Goal: Obtain resource: Download file/media

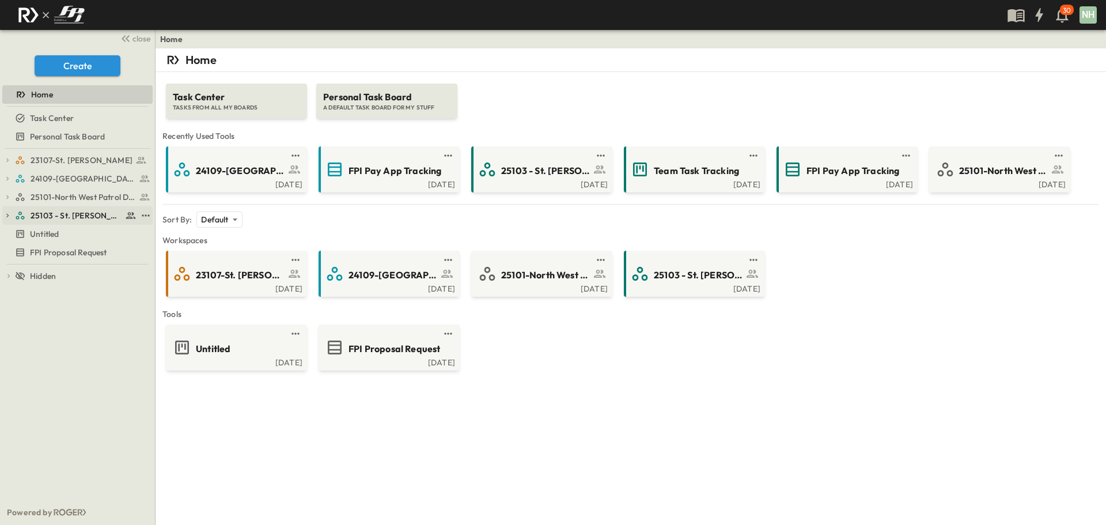
click at [72, 219] on span "25103 - St. [PERSON_NAME] Phase 2" at bounding box center [77, 216] width 92 height 12
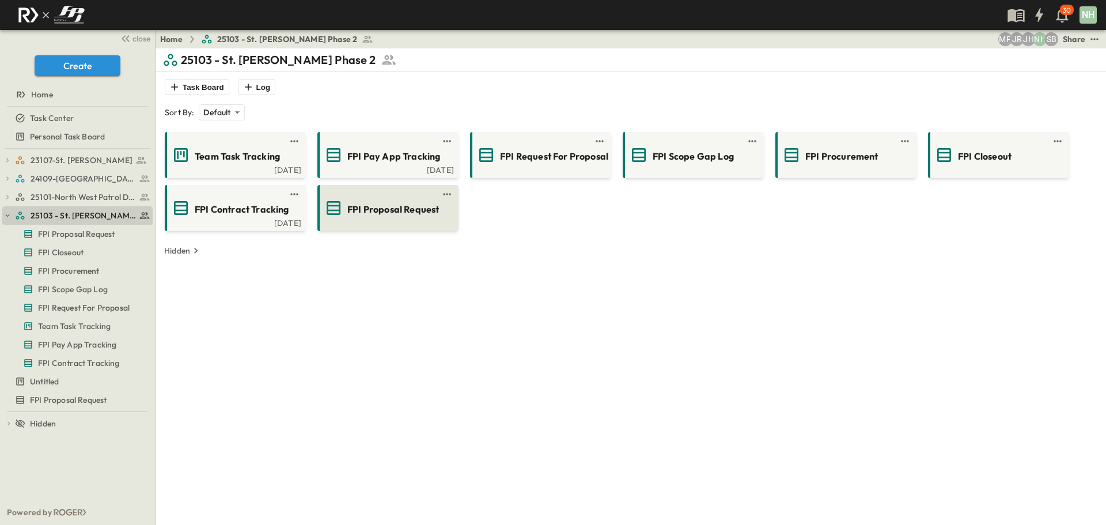
click at [369, 215] on span "FPI Proposal Request" at bounding box center [393, 209] width 92 height 13
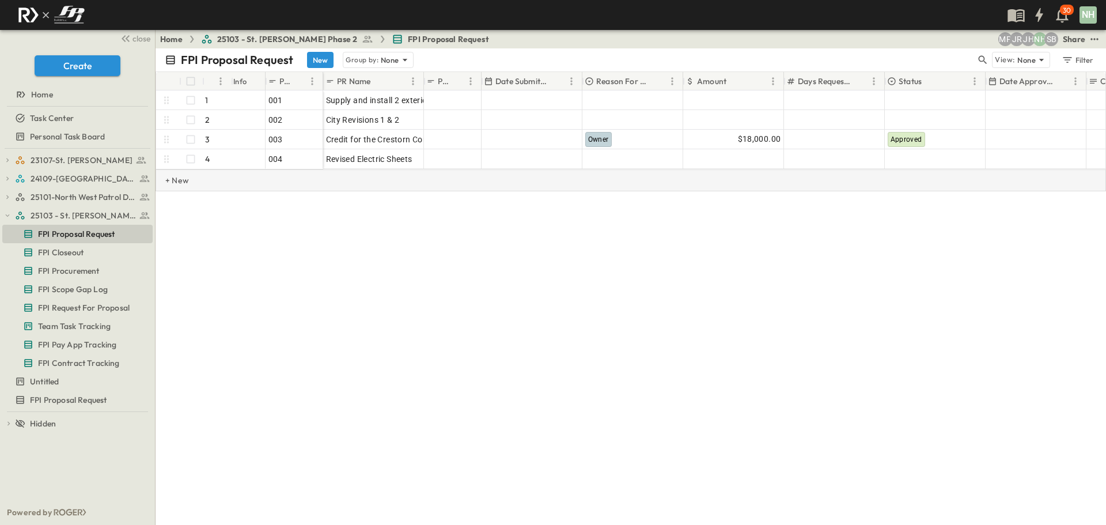
click at [167, 186] on p "+ New" at bounding box center [168, 181] width 7 height 12
click at [273, 177] on div at bounding box center [294, 179] width 52 height 16
type input "***"
click at [361, 183] on div at bounding box center [373, 179] width 95 height 16
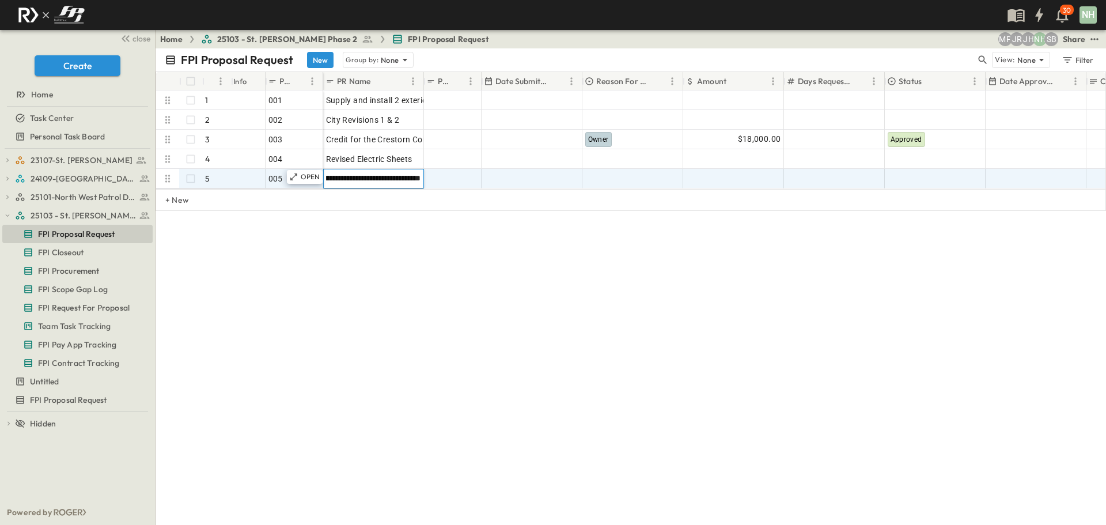
click at [346, 180] on input "**********" at bounding box center [373, 178] width 99 height 14
click at [328, 180] on input "**********" at bounding box center [373, 178] width 99 height 14
click at [340, 180] on input "**********" at bounding box center [373, 178] width 99 height 14
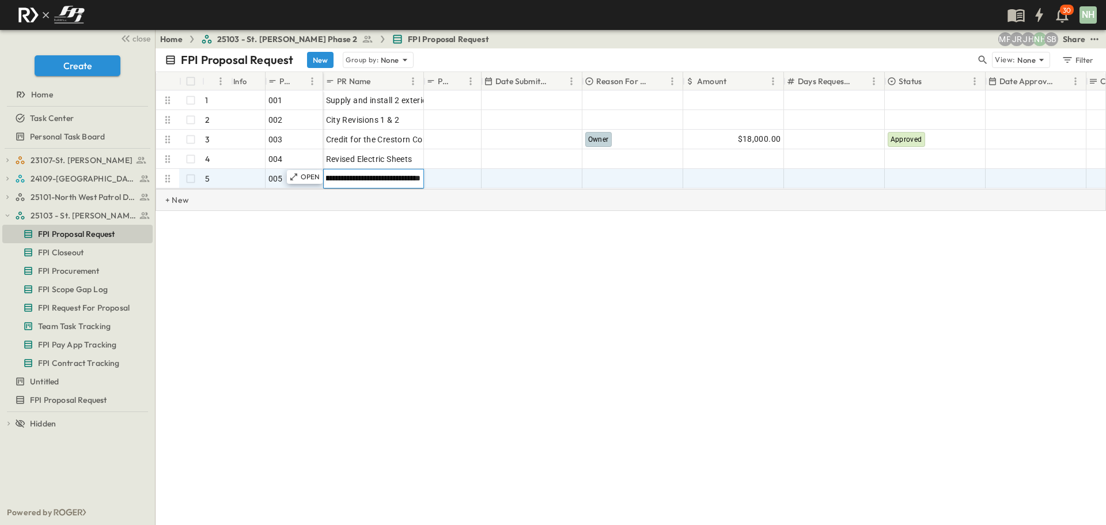
type input "**********"
click at [164, 209] on div "+ New" at bounding box center [168, 200] width 25 height 21
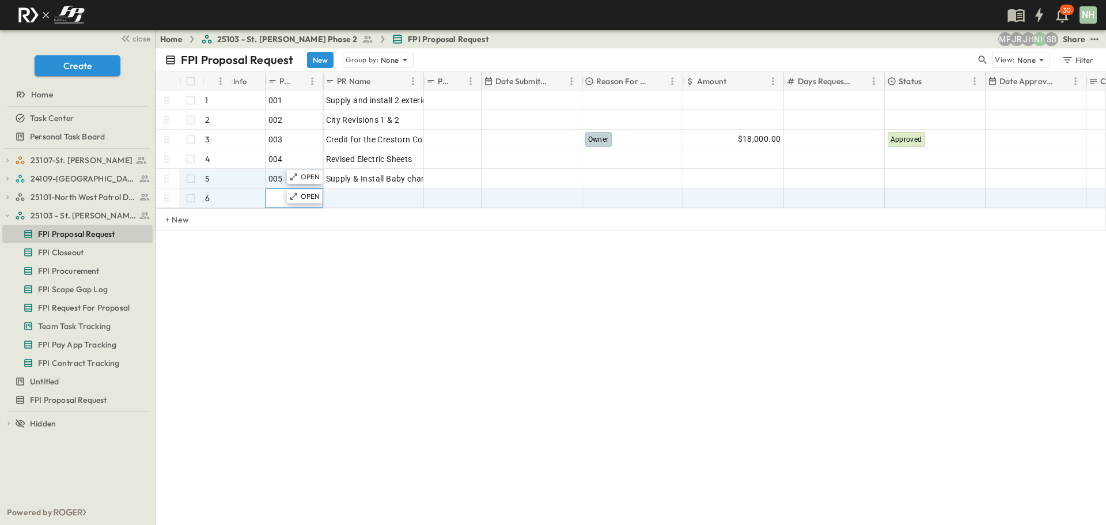
click at [285, 197] on div at bounding box center [294, 198] width 52 height 16
type input "***"
click at [361, 197] on div at bounding box center [373, 198] width 95 height 16
type input "**********"
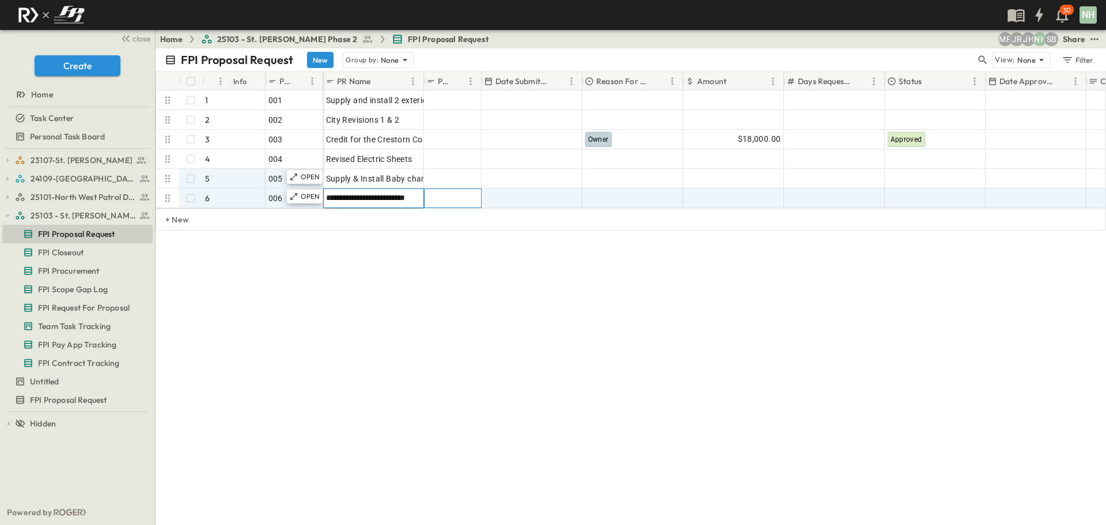
click at [463, 198] on div at bounding box center [453, 198] width 52 height 16
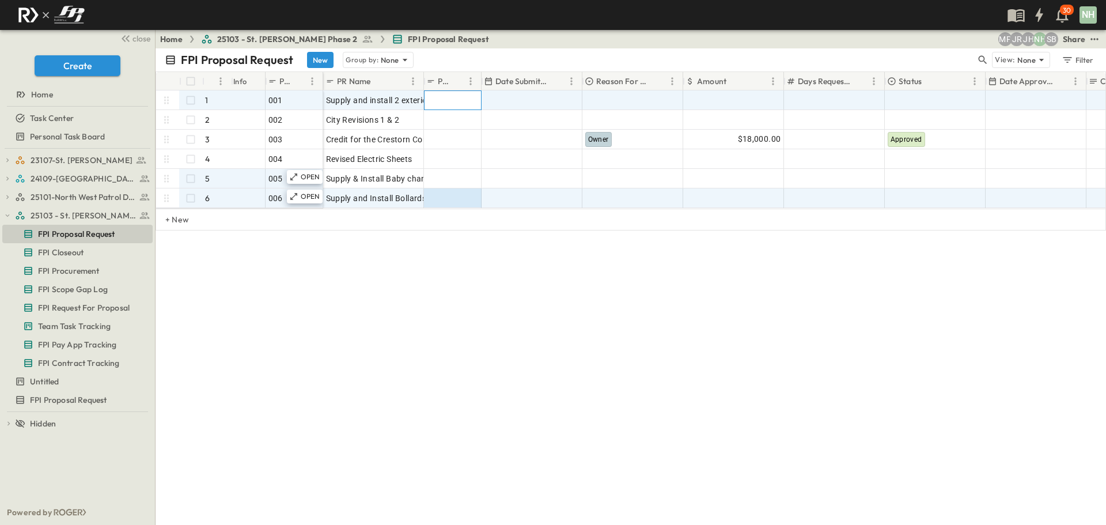
click at [460, 103] on div at bounding box center [453, 100] width 52 height 16
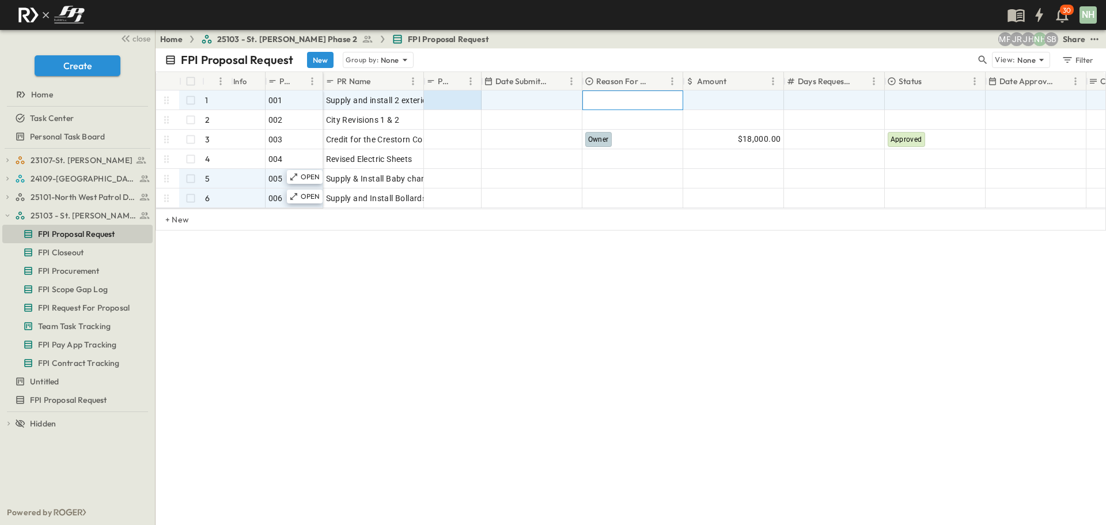
click at [601, 100] on div at bounding box center [633, 100] width 100 height 18
type input "*"
type input "***"
click at [590, 137] on span "Owner" at bounding box center [598, 138] width 20 height 9
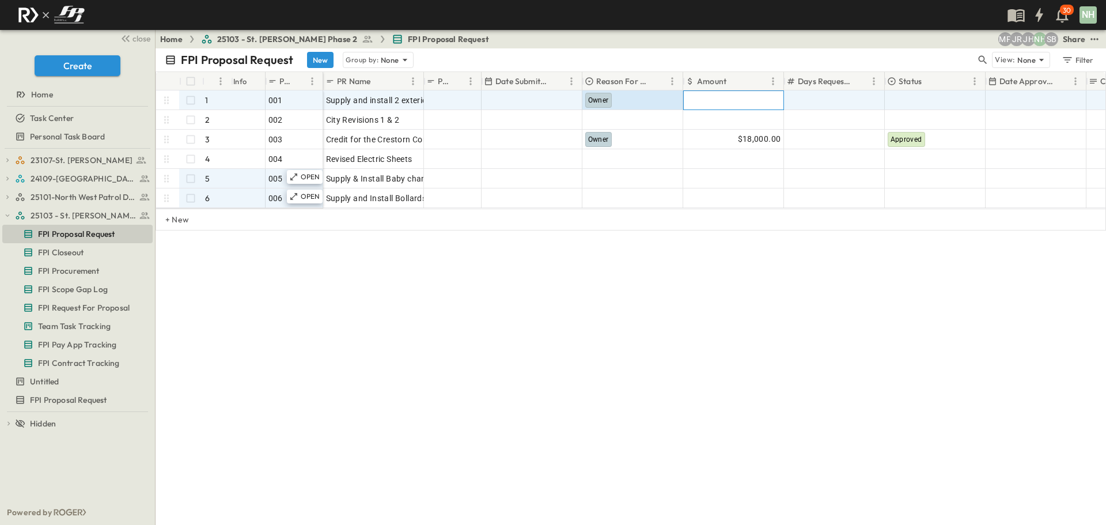
drag, startPoint x: 700, startPoint y: 93, endPoint x: 714, endPoint y: 95, distance: 14.0
click at [701, 92] on div at bounding box center [734, 100] width 100 height 18
type input "*******"
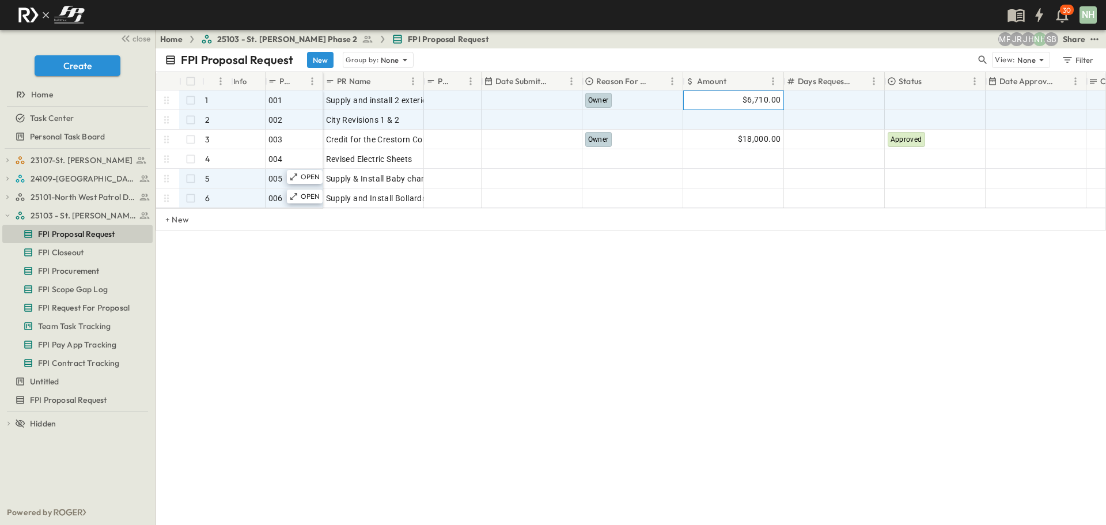
click at [758, 100] on span "$6,710.00" at bounding box center [762, 99] width 39 height 13
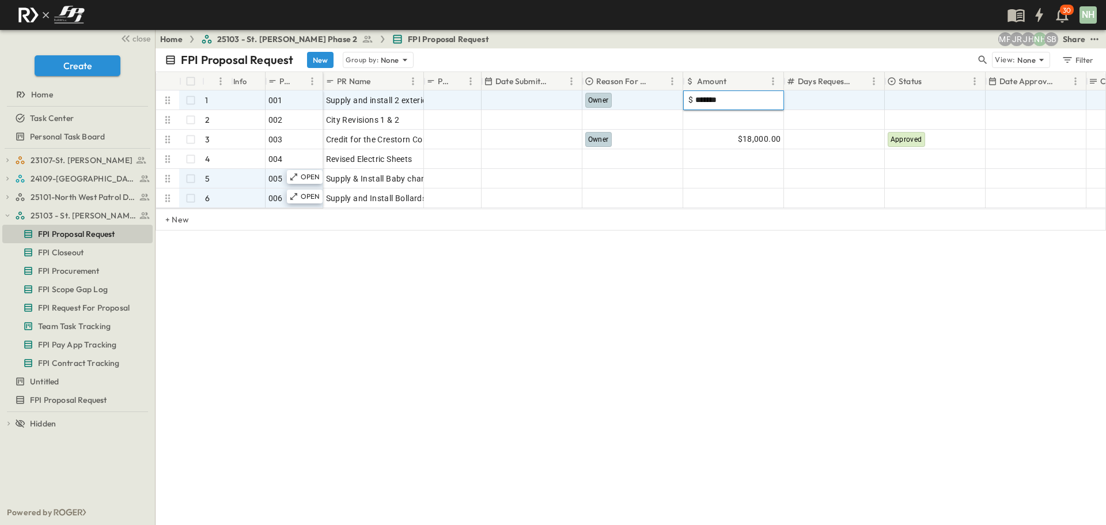
drag, startPoint x: 694, startPoint y: 96, endPoint x: 759, endPoint y: 109, distance: 65.8
click at [694, 97] on input "*******" at bounding box center [735, 100] width 85 height 12
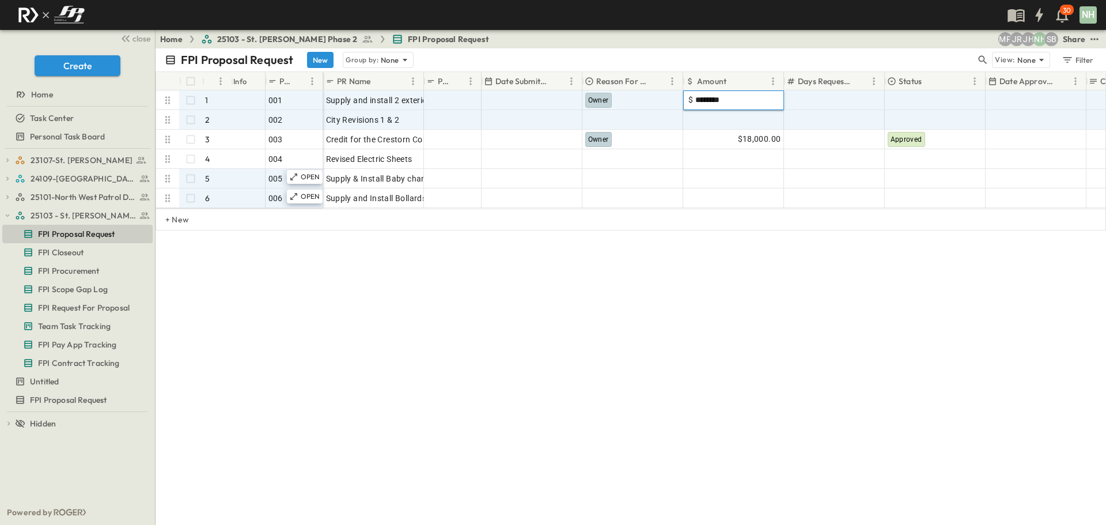
type input "********"
click at [837, 128] on div at bounding box center [835, 120] width 100 height 18
click at [921, 103] on div at bounding box center [935, 100] width 100 height 18
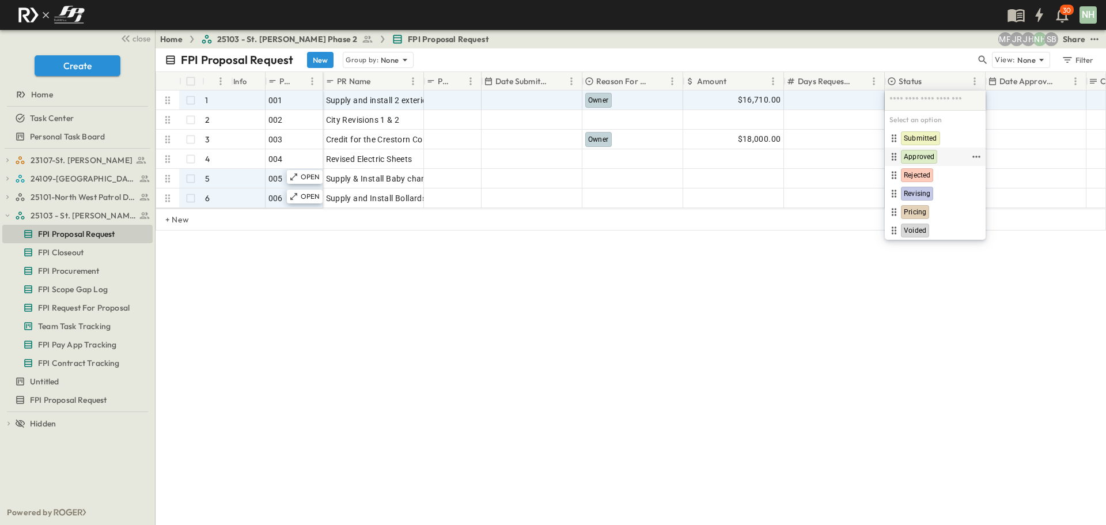
click at [925, 152] on div "Approved" at bounding box center [919, 157] width 36 height 14
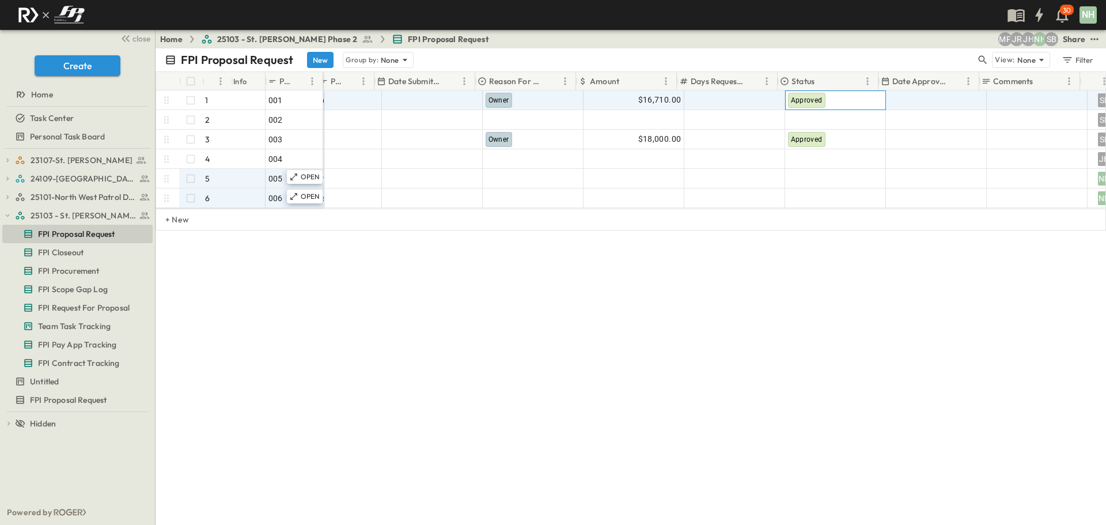
scroll to position [0, 116]
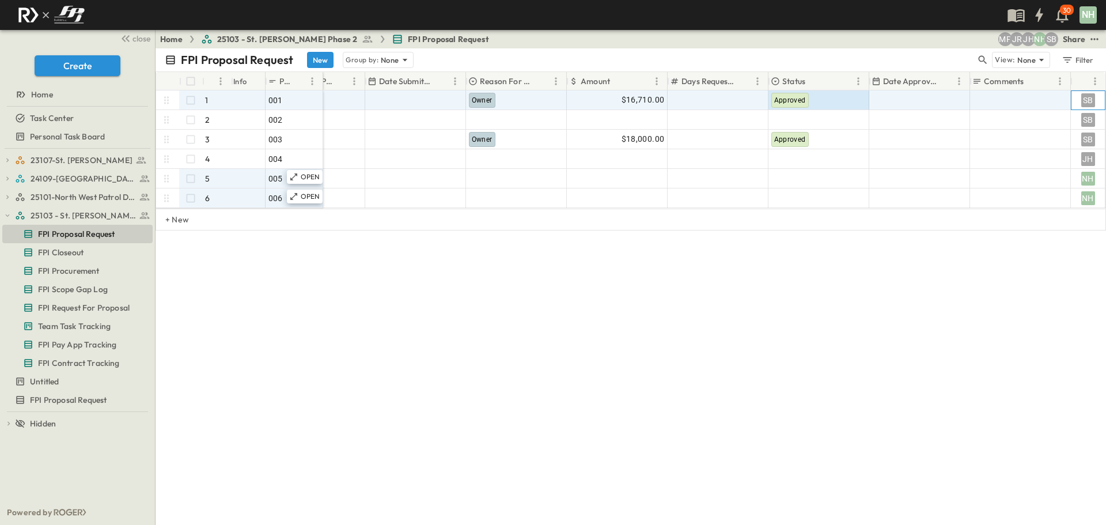
click at [1085, 93] on div "SB" at bounding box center [1088, 100] width 14 height 14
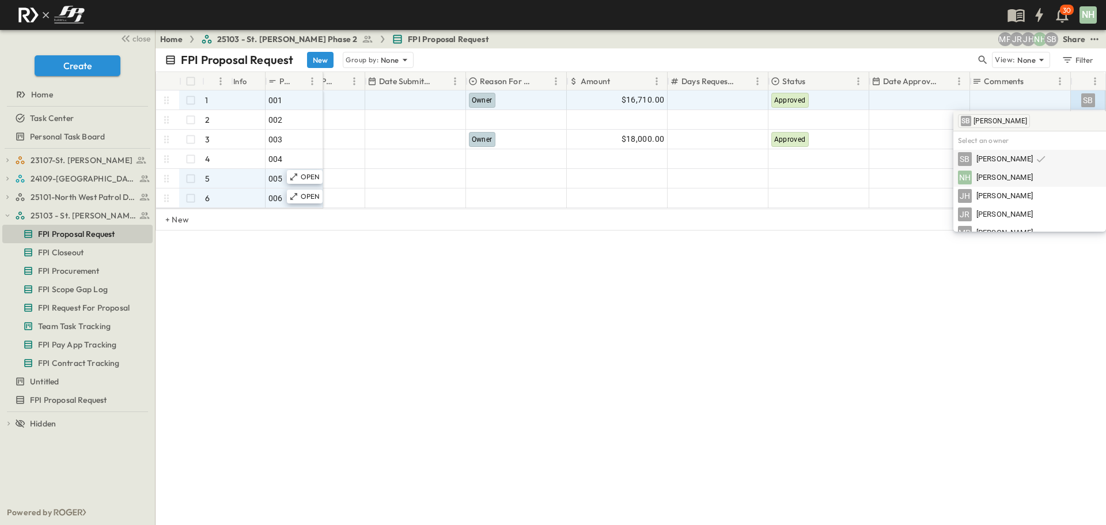
drag, startPoint x: 963, startPoint y: 179, endPoint x: 1004, endPoint y: 175, distance: 41.0
click at [963, 179] on div "NH" at bounding box center [965, 178] width 14 height 14
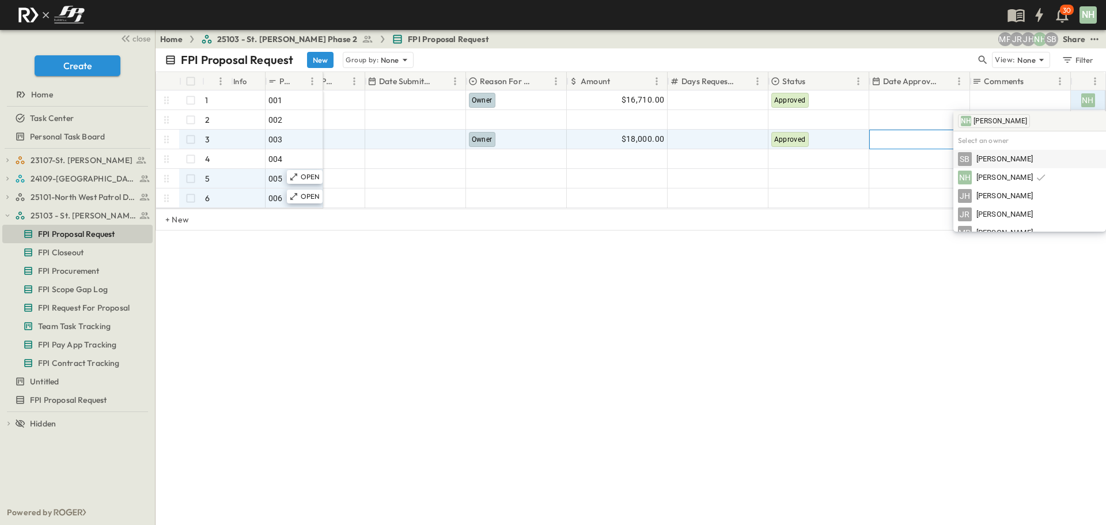
click at [880, 141] on div at bounding box center [920, 139] width 100 height 18
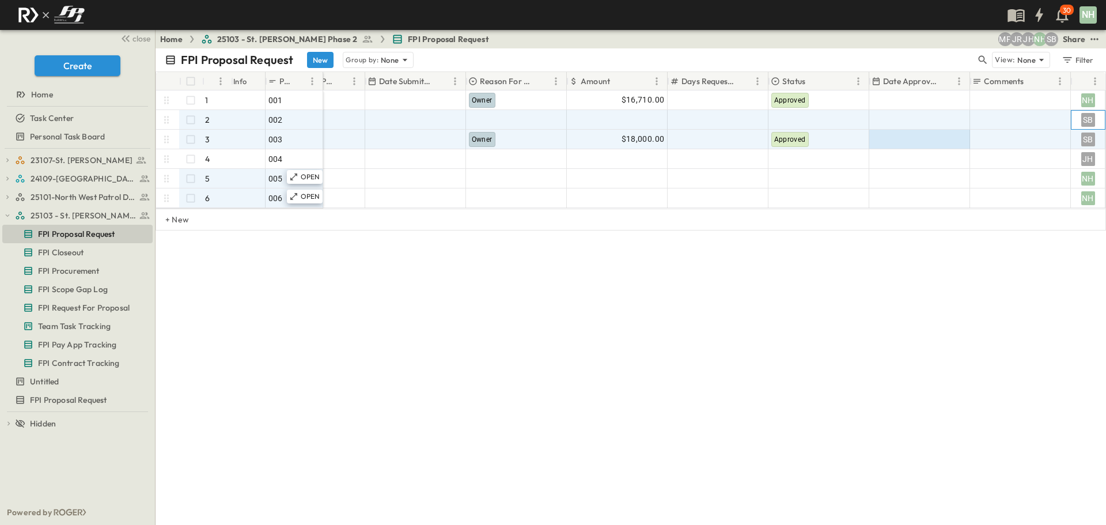
click at [1088, 122] on div "SB" at bounding box center [1088, 120] width 14 height 14
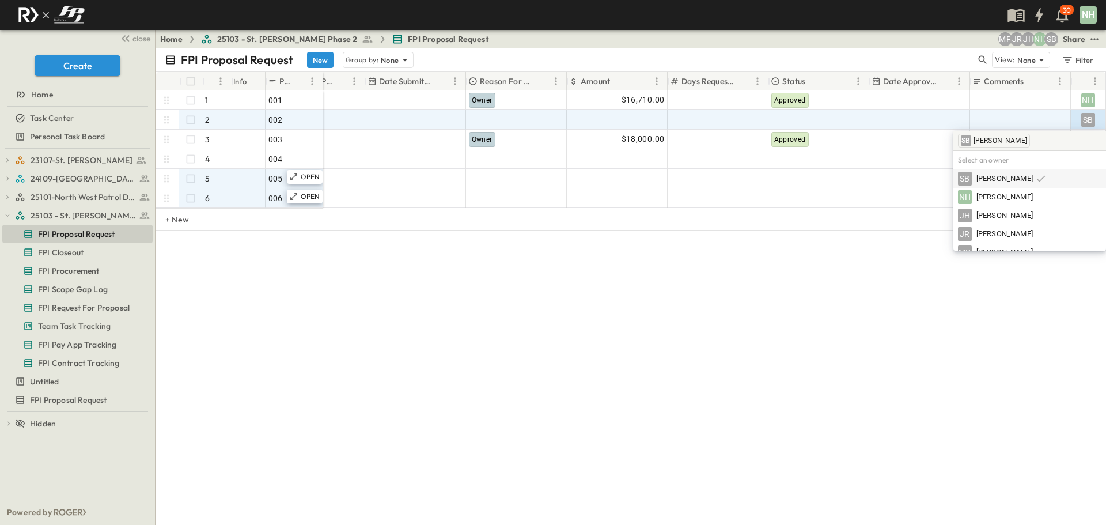
drag, startPoint x: 970, startPoint y: 176, endPoint x: 974, endPoint y: 169, distance: 8.3
click at [970, 175] on div "SB" at bounding box center [965, 179] width 14 height 14
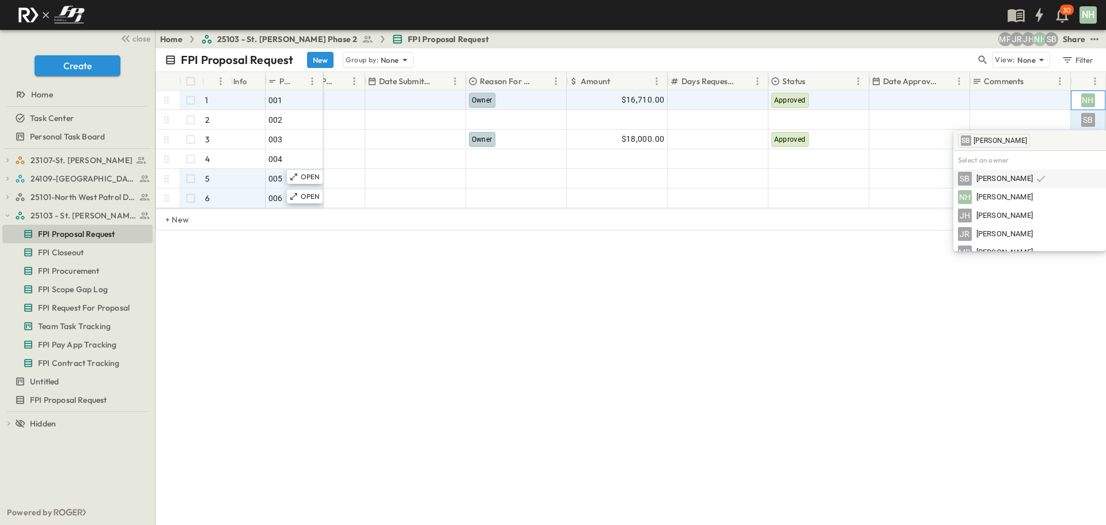
click at [1089, 97] on div "NH" at bounding box center [1088, 100] width 14 height 14
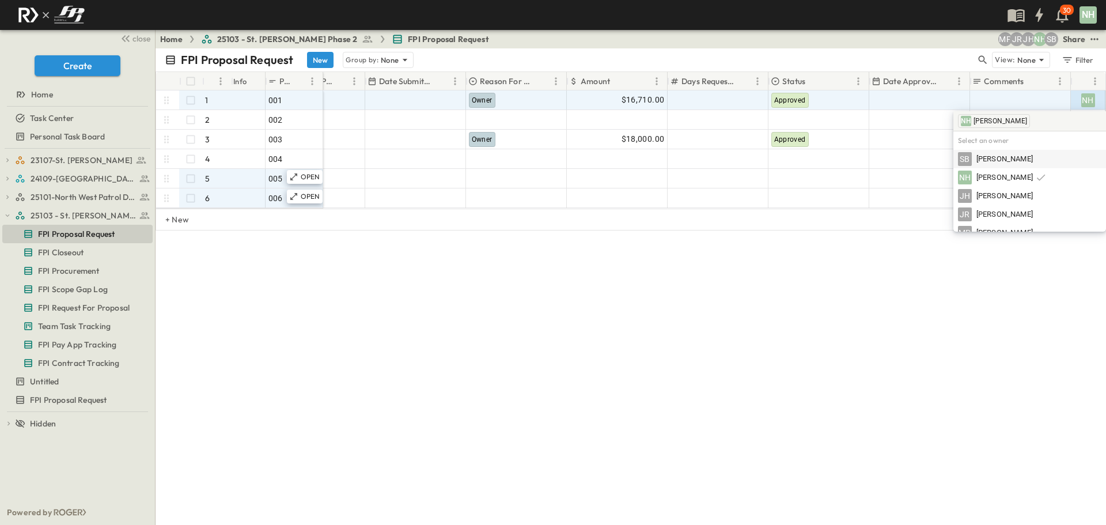
drag, startPoint x: 962, startPoint y: 160, endPoint x: 985, endPoint y: 165, distance: 23.1
click at [963, 160] on div "SB" at bounding box center [965, 159] width 14 height 14
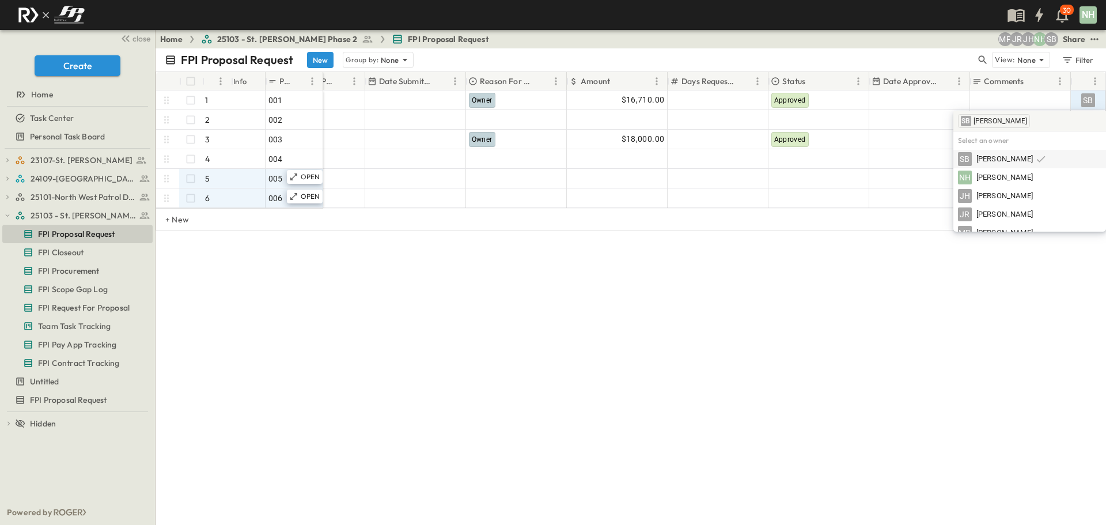
drag, startPoint x: 1062, startPoint y: 296, endPoint x: 1067, endPoint y: 291, distance: 6.9
click at [1063, 296] on div "FPI Proposal Request New Group by: None View: None Filter # Info PR # PR Name P…" at bounding box center [631, 286] width 951 height 476
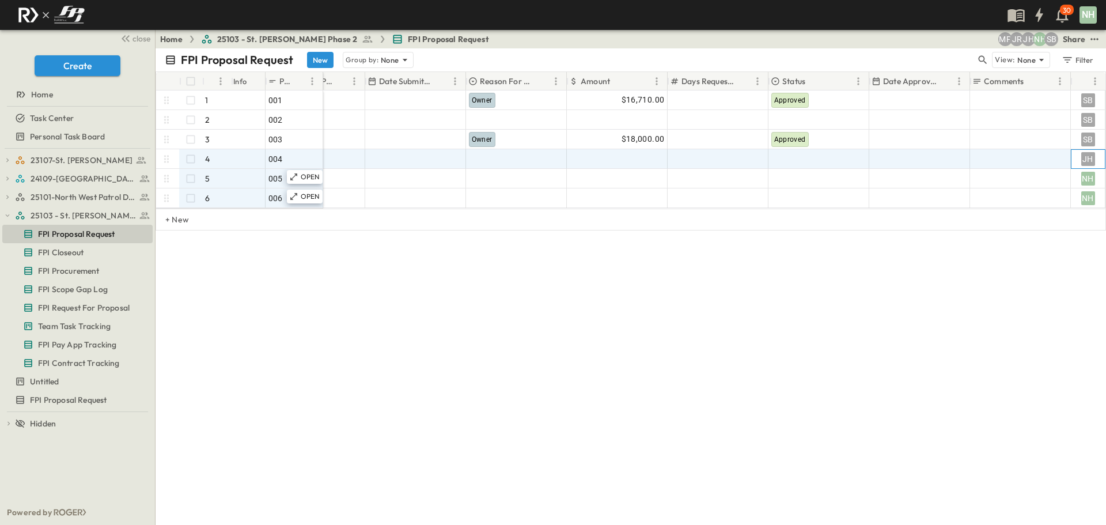
click at [1086, 161] on div "JH" at bounding box center [1088, 159] width 14 height 14
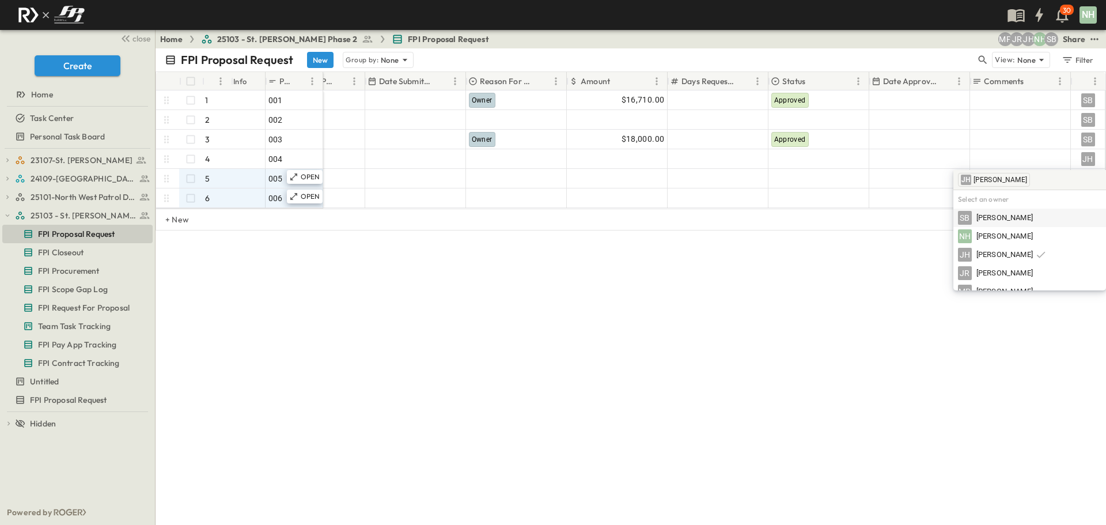
click at [1004, 220] on span "[PERSON_NAME]" at bounding box center [1004, 218] width 56 height 11
drag, startPoint x: 915, startPoint y: 290, endPoint x: 921, endPoint y: 288, distance: 6.2
click at [917, 290] on div "FPI Proposal Request New Group by: None View: None Filter # Info PR # PR Name P…" at bounding box center [631, 286] width 951 height 476
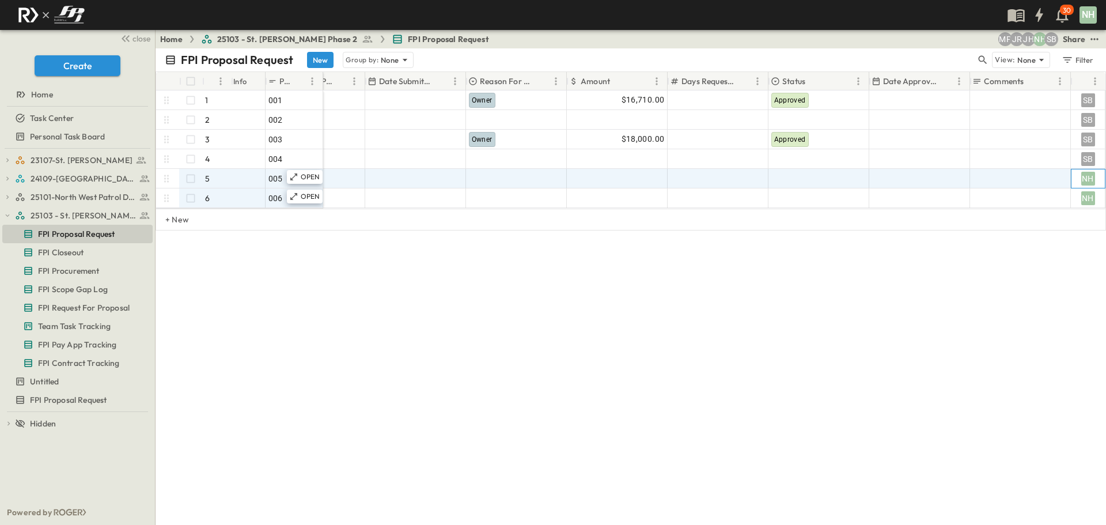
click at [1090, 172] on div "NH" at bounding box center [1088, 179] width 14 height 14
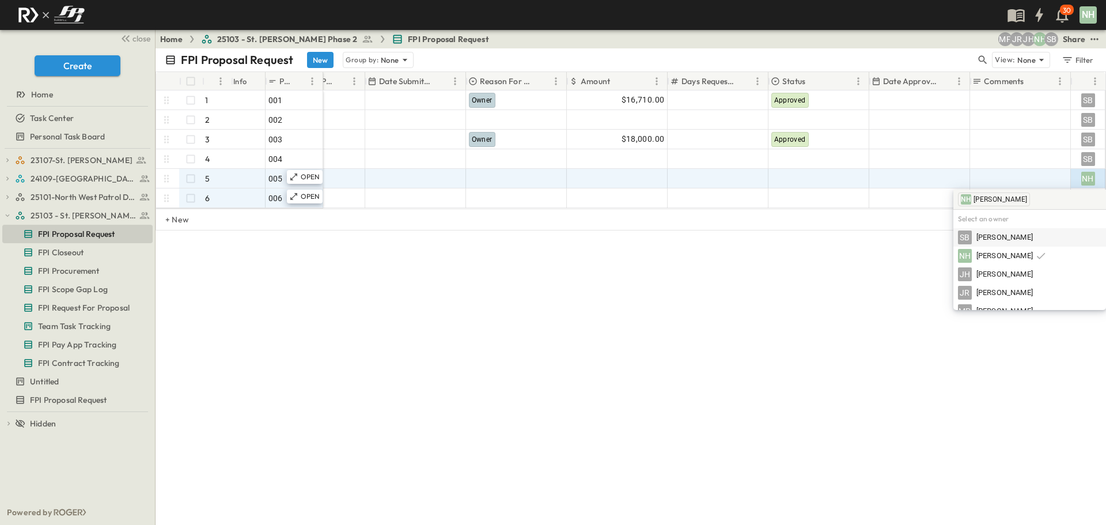
click at [1000, 237] on span "[PERSON_NAME]" at bounding box center [1004, 237] width 56 height 11
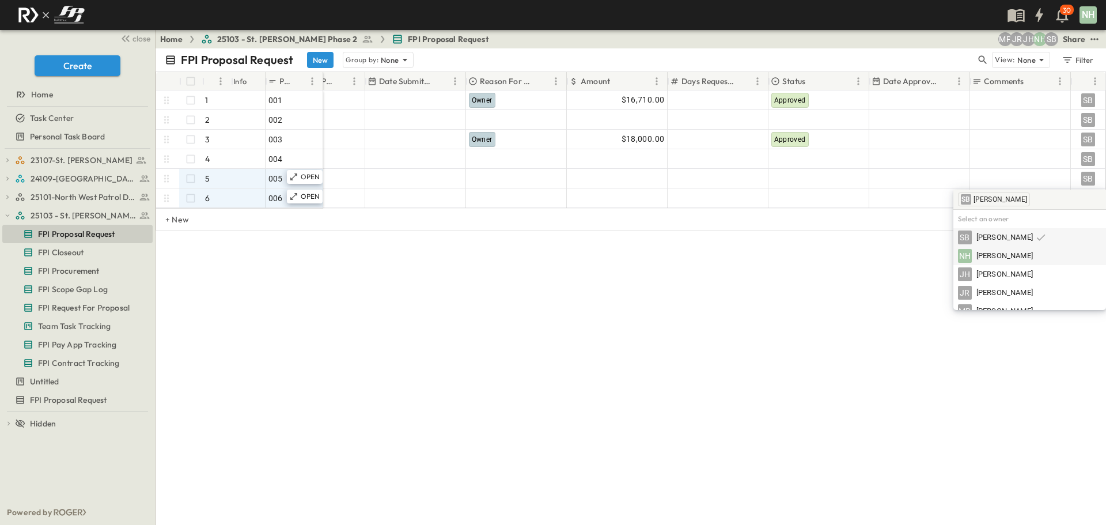
drag, startPoint x: 895, startPoint y: 283, endPoint x: 982, endPoint y: 259, distance: 90.3
click at [902, 282] on div "FPI Proposal Request New Group by: None View: None Filter # Info PR # PR Name P…" at bounding box center [631, 286] width 951 height 476
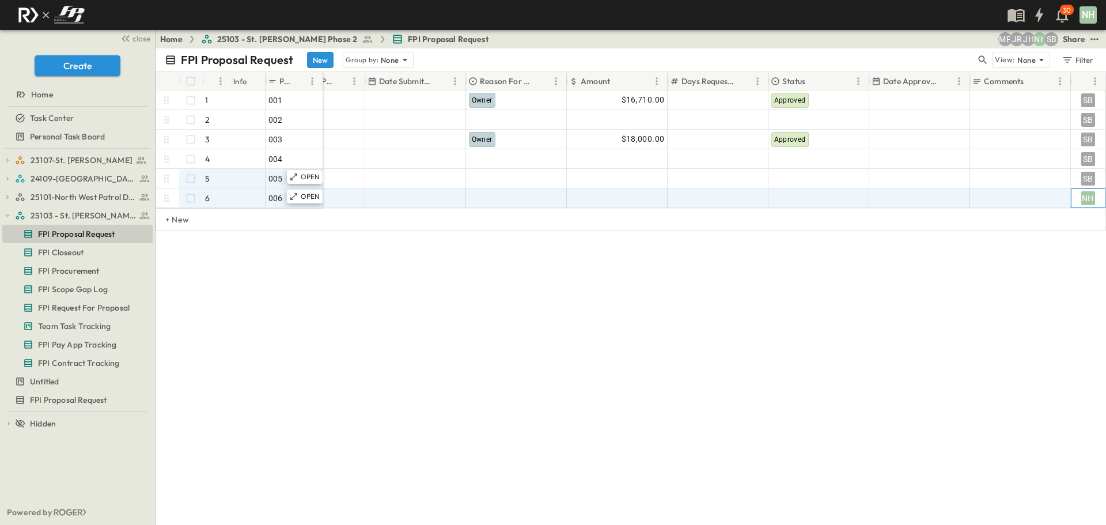
click at [1087, 200] on div "NH" at bounding box center [1088, 198] width 14 height 14
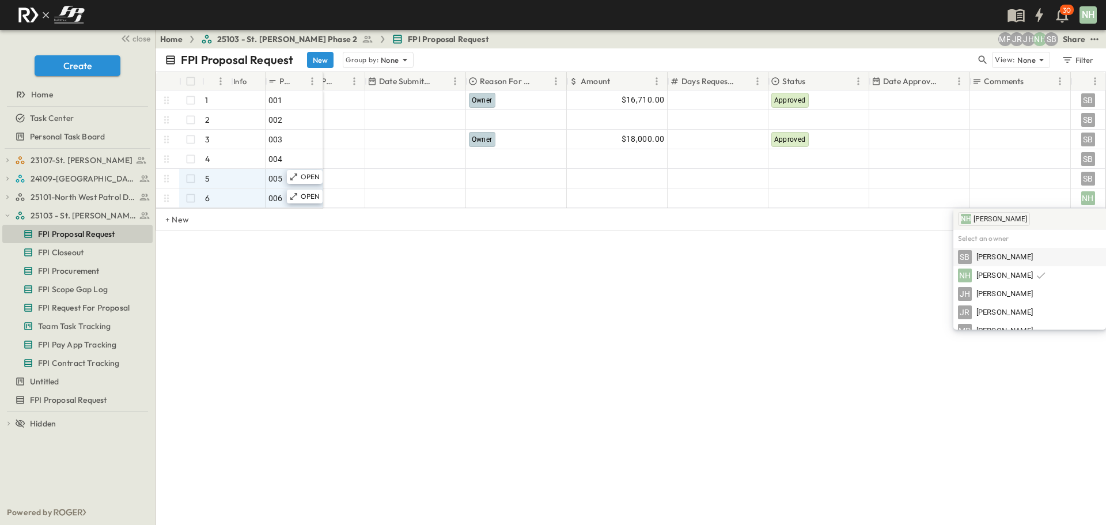
drag, startPoint x: 986, startPoint y: 258, endPoint x: 843, endPoint y: 253, distance: 142.4
click at [986, 257] on span "[PERSON_NAME]" at bounding box center [1004, 257] width 56 height 11
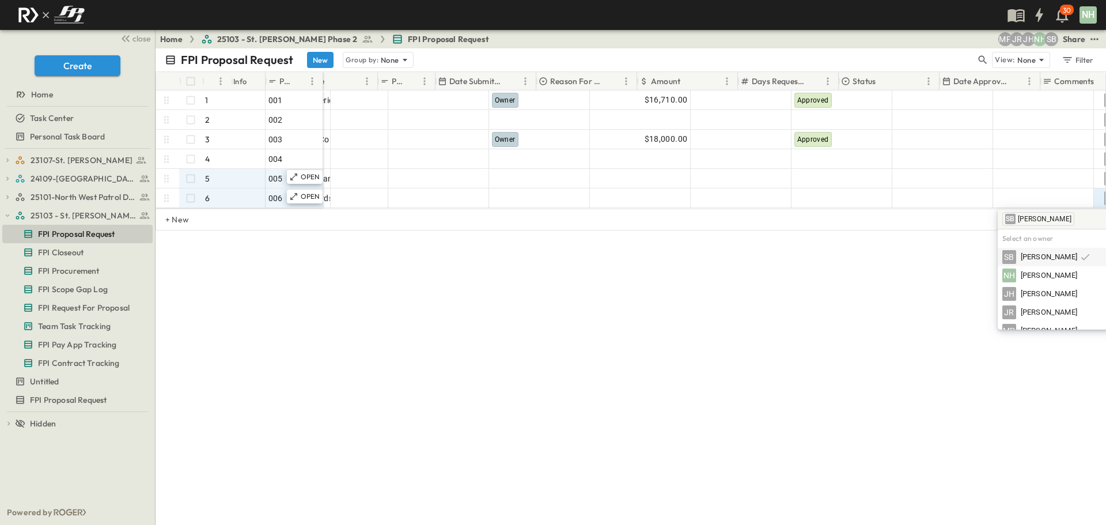
scroll to position [0, 0]
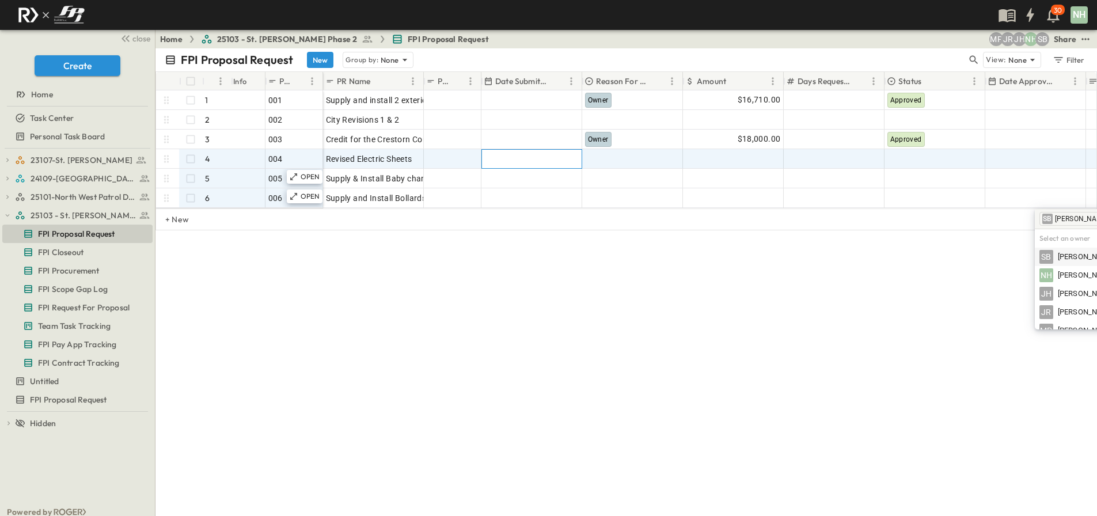
click at [499, 160] on div at bounding box center [532, 159] width 100 height 18
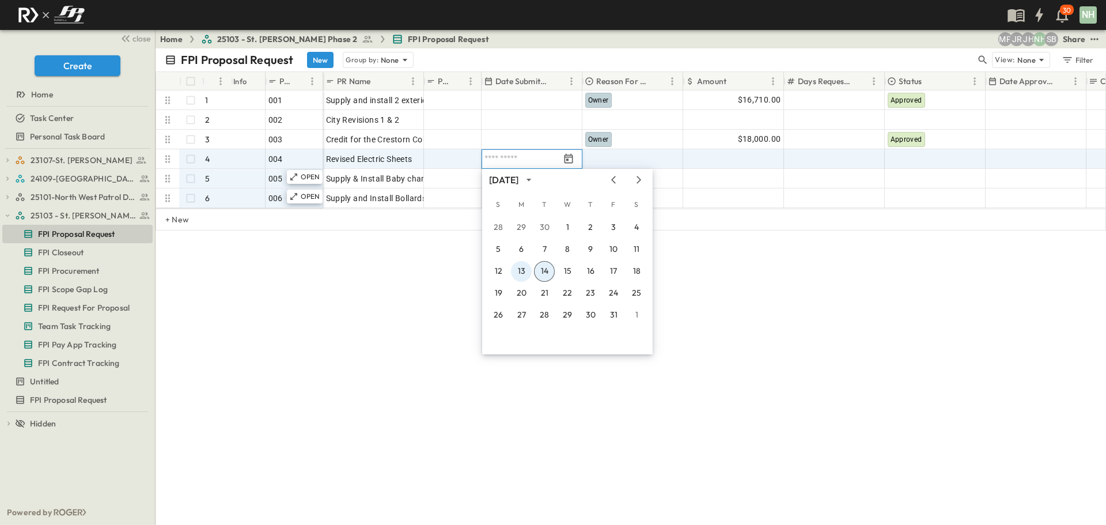
click at [521, 268] on button "13" at bounding box center [521, 271] width 21 height 21
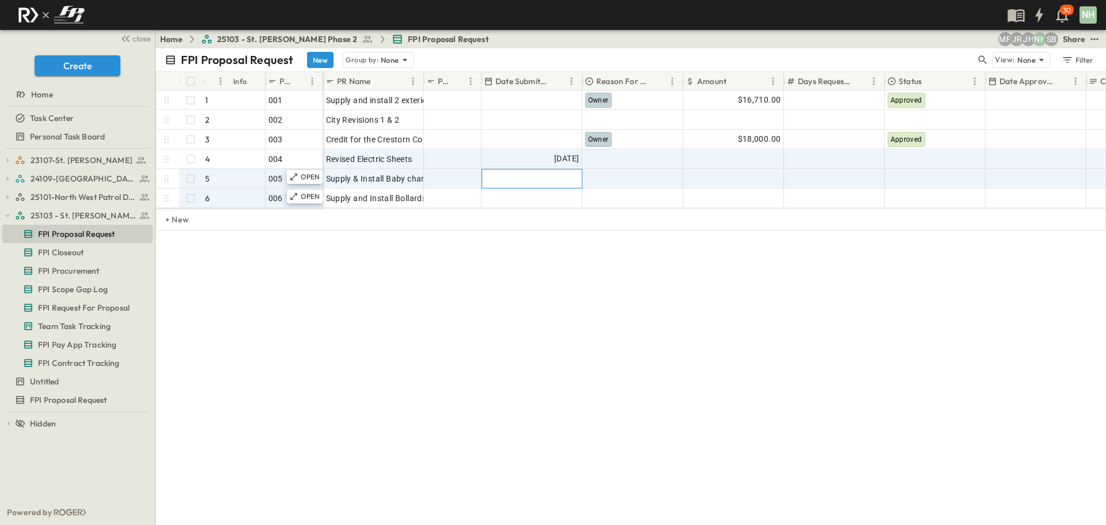
click at [518, 177] on div at bounding box center [532, 178] width 100 height 18
click at [539, 284] on button "14" at bounding box center [544, 291] width 21 height 21
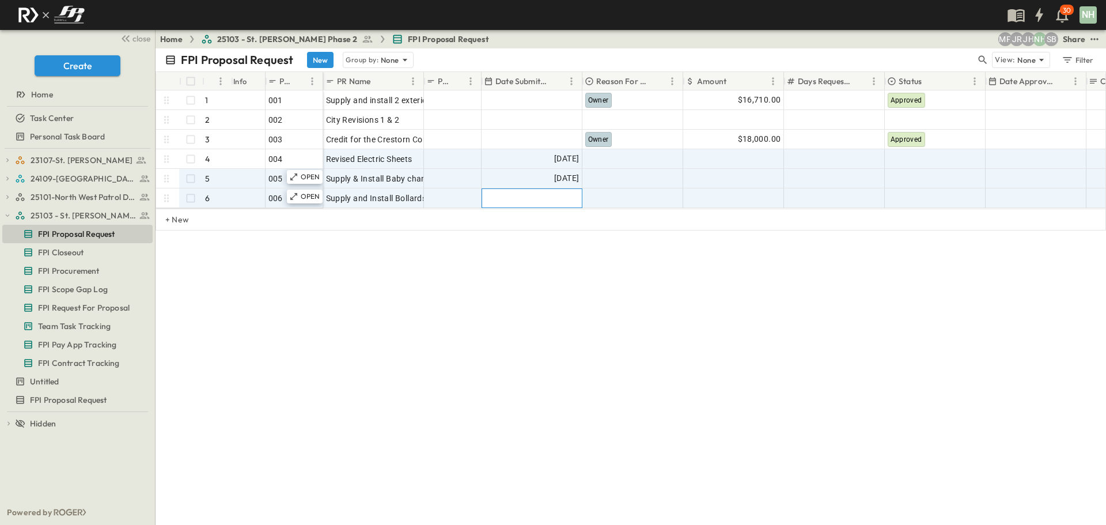
click at [528, 194] on div at bounding box center [532, 198] width 100 height 18
click at [609, 289] on button "10" at bounding box center [613, 288] width 21 height 21
click at [690, 332] on div "FPI Proposal Request New Group by: None View: None Filter # Info PR # PR Name P…" at bounding box center [631, 286] width 951 height 476
click at [554, 194] on span "[DATE]" at bounding box center [566, 197] width 25 height 13
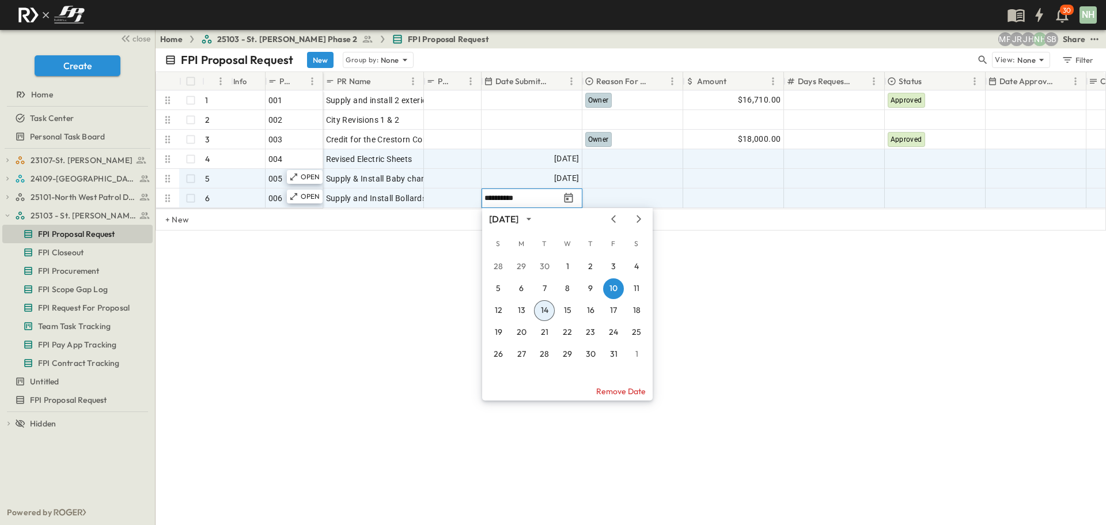
click at [551, 312] on button "14" at bounding box center [544, 310] width 21 height 21
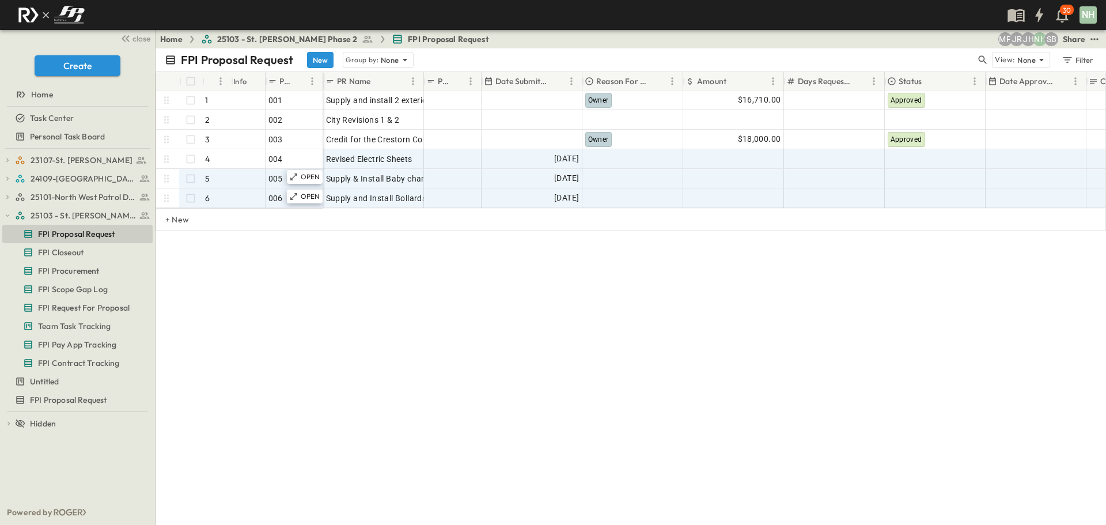
click at [734, 330] on div "FPI Proposal Request New Group by: None View: None Filter # Info PR # PR Name P…" at bounding box center [631, 286] width 951 height 476
click at [627, 197] on div at bounding box center [633, 198] width 100 height 18
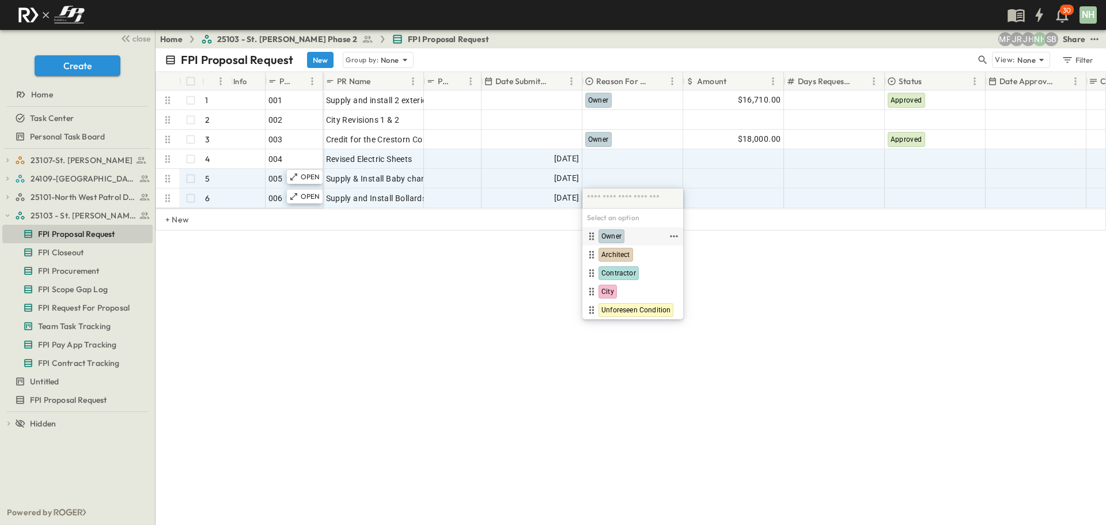
click at [609, 236] on span "Owner" at bounding box center [611, 236] width 20 height 9
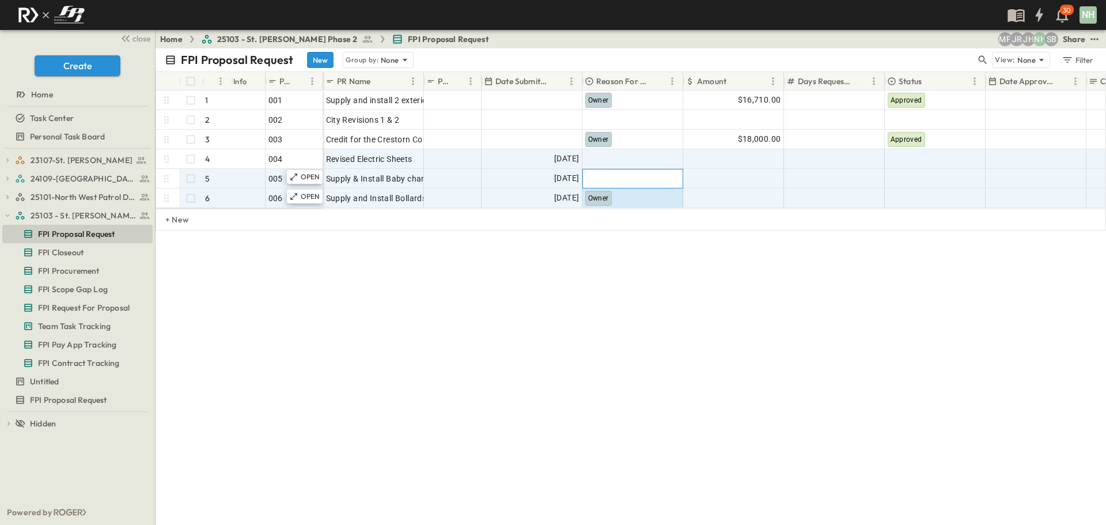
click at [621, 176] on div at bounding box center [633, 178] width 100 height 18
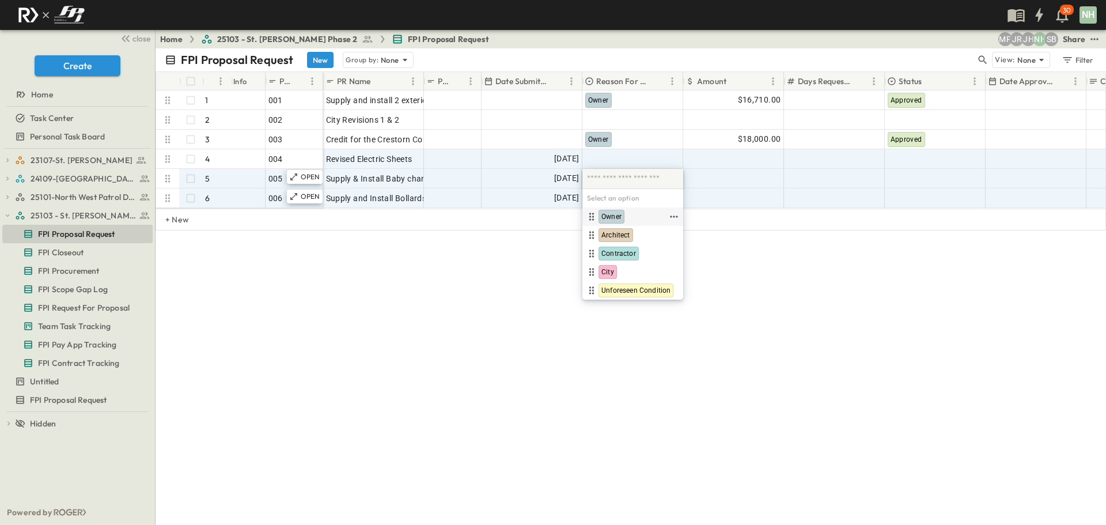
click at [613, 209] on div "Owner" at bounding box center [632, 216] width 101 height 18
click at [609, 212] on span "Owner" at bounding box center [611, 216] width 20 height 9
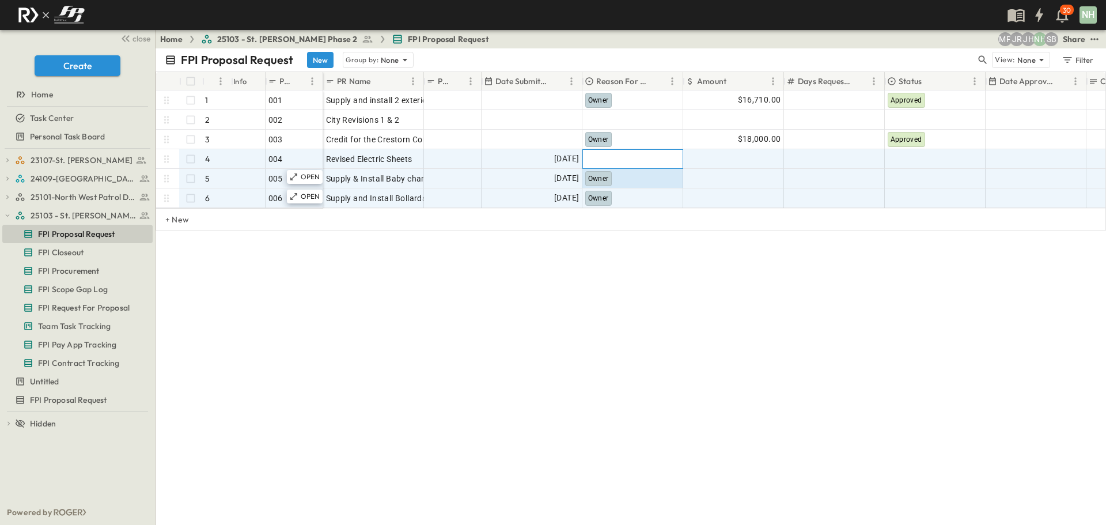
click at [604, 158] on div at bounding box center [633, 159] width 100 height 18
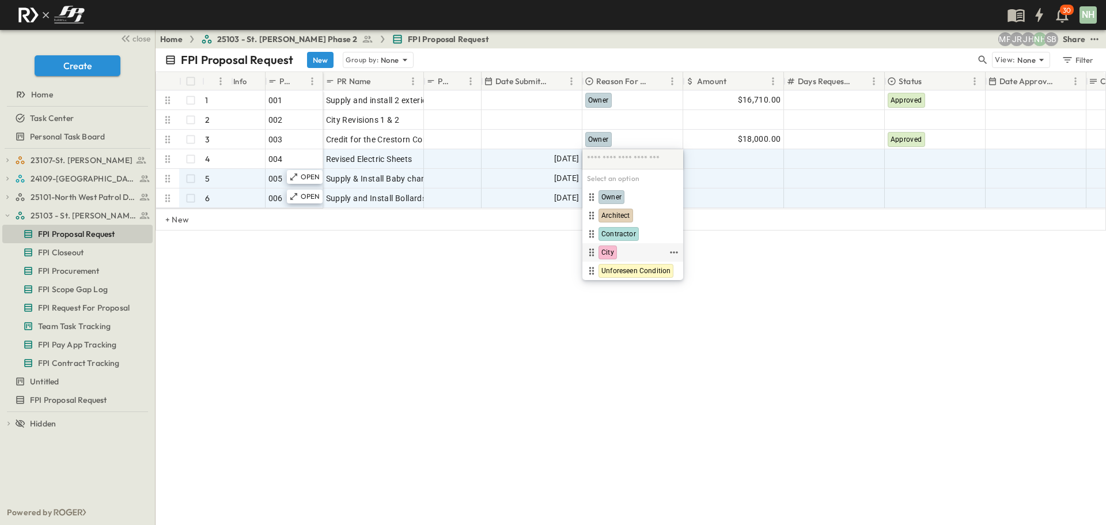
click at [605, 251] on span "City" at bounding box center [607, 252] width 13 height 9
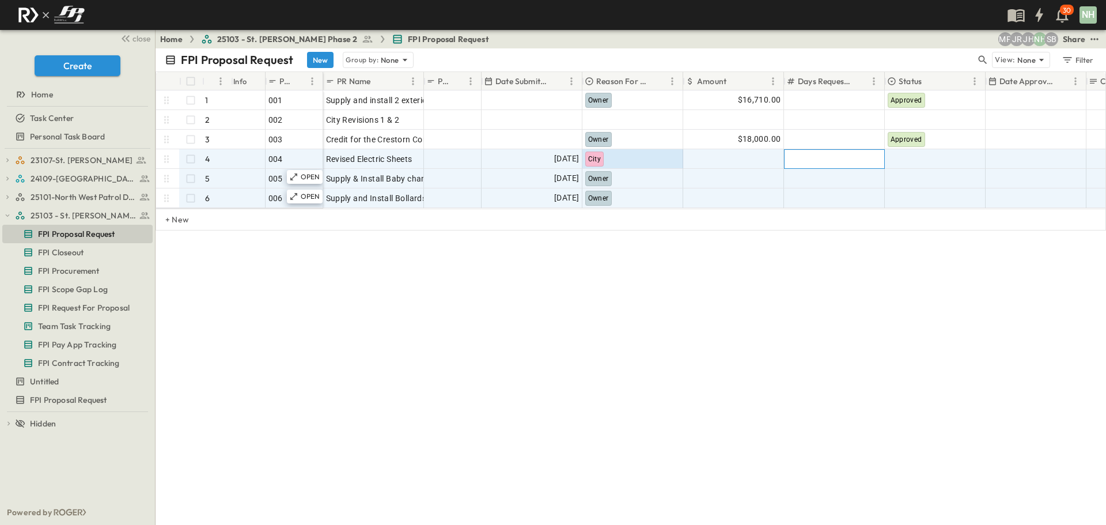
click at [825, 156] on div at bounding box center [834, 159] width 95 height 16
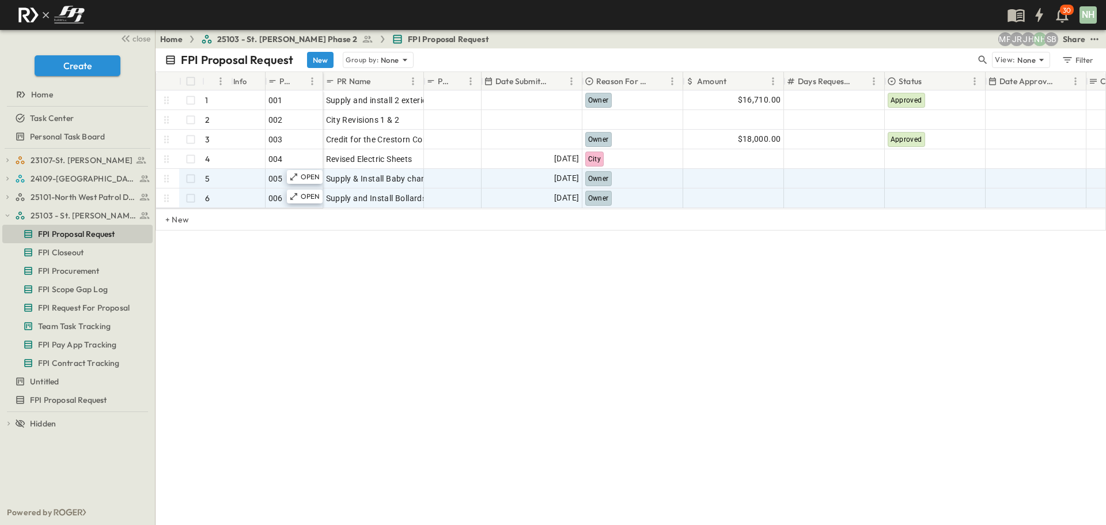
click at [692, 251] on div "FPI Proposal Request New Group by: None View: None Filter # Info PR # PR Name P…" at bounding box center [631, 286] width 951 height 476
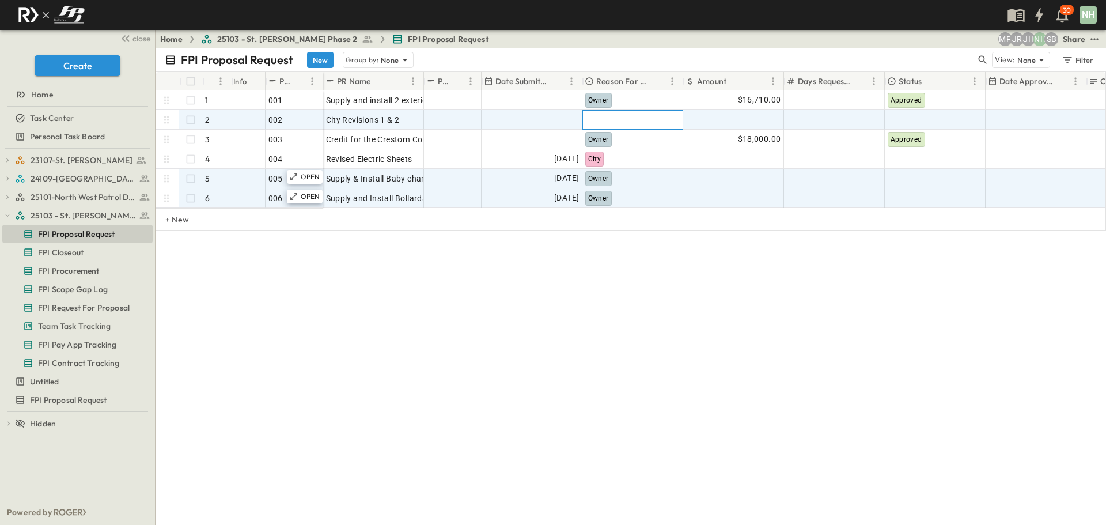
click at [596, 113] on div at bounding box center [633, 120] width 100 height 18
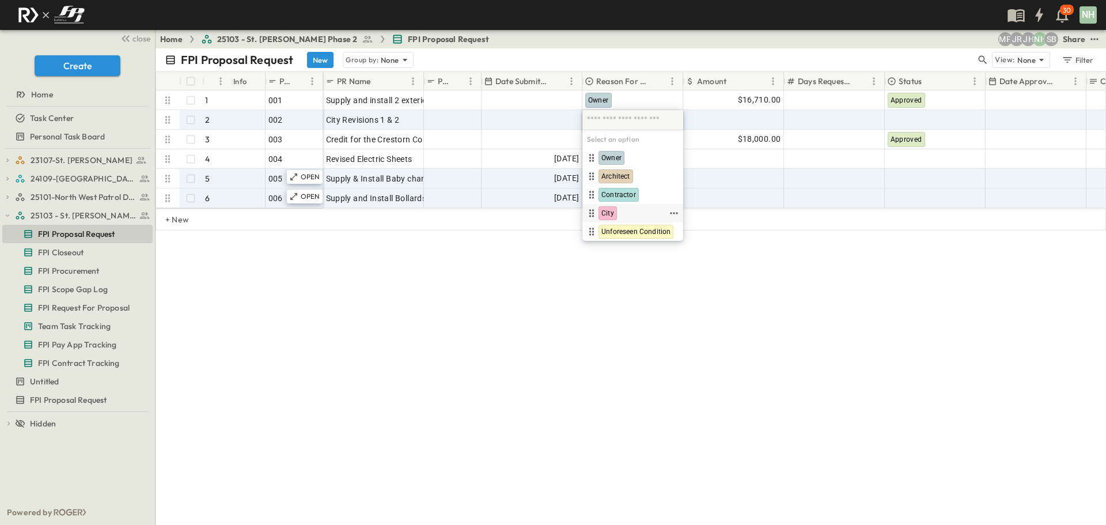
click at [609, 211] on span "City" at bounding box center [607, 213] width 13 height 9
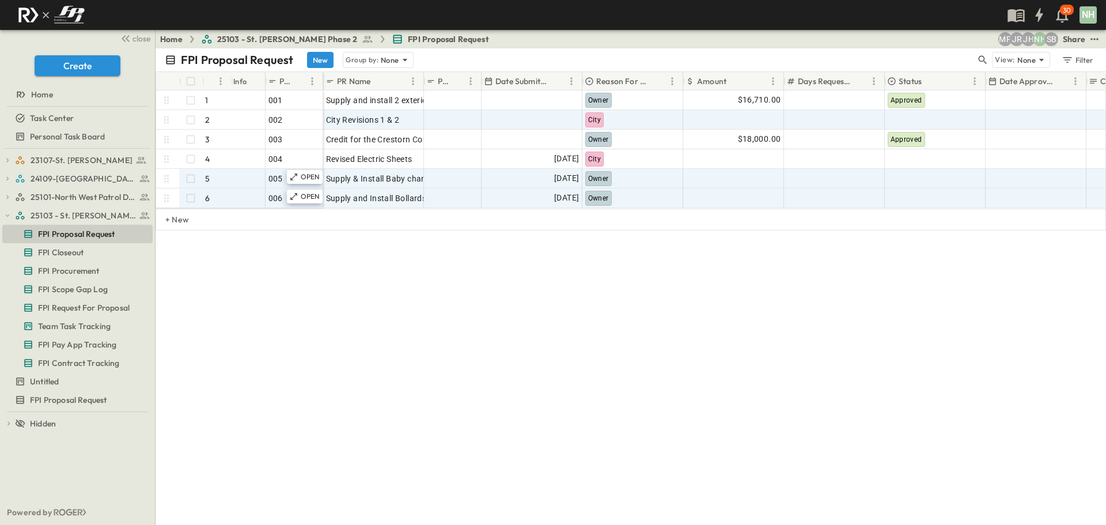
click at [671, 272] on div "FPI Proposal Request New Group by: None View: None Filter # Info PR # PR Name P…" at bounding box center [631, 286] width 951 height 476
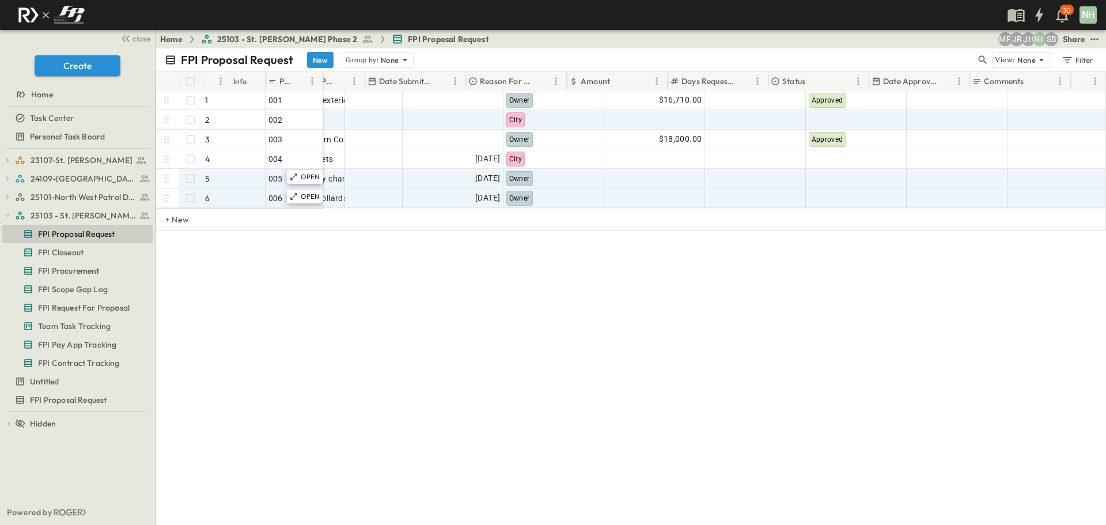
scroll to position [0, 116]
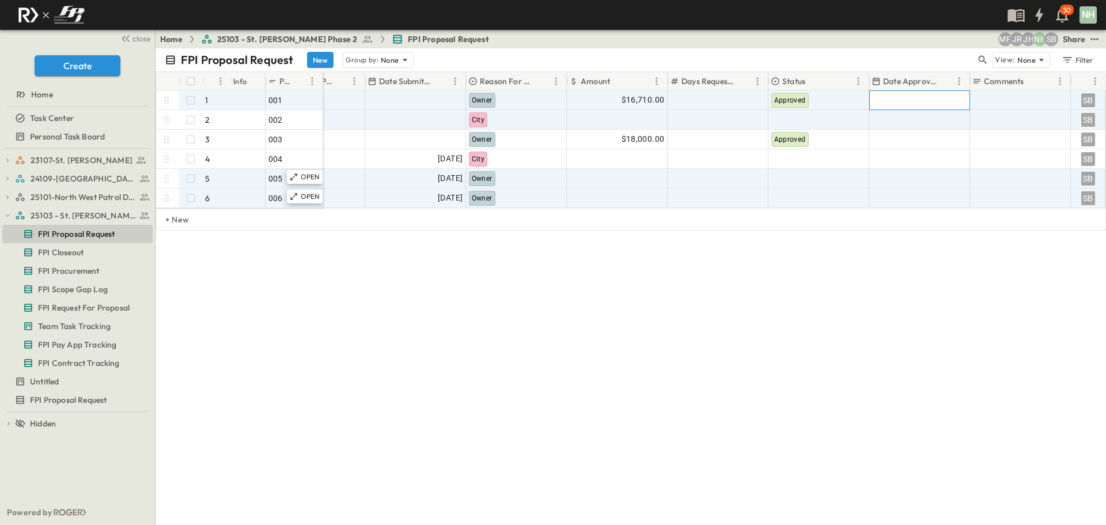
click at [958, 96] on div at bounding box center [920, 100] width 100 height 18
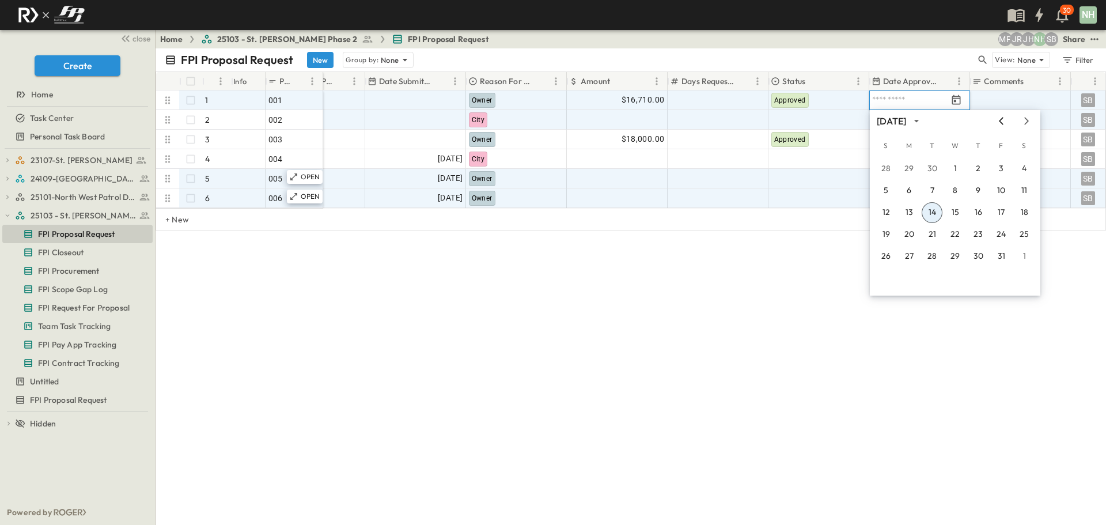
click at [997, 119] on icon "Previous month" at bounding box center [1001, 120] width 14 height 9
click at [910, 189] on button "8" at bounding box center [909, 190] width 21 height 21
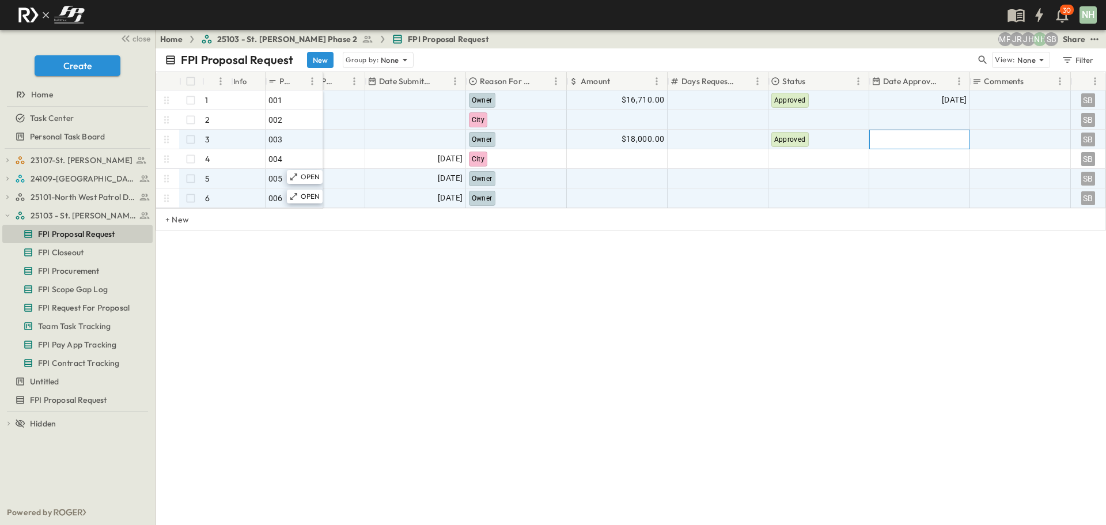
click at [934, 139] on div at bounding box center [920, 139] width 100 height 18
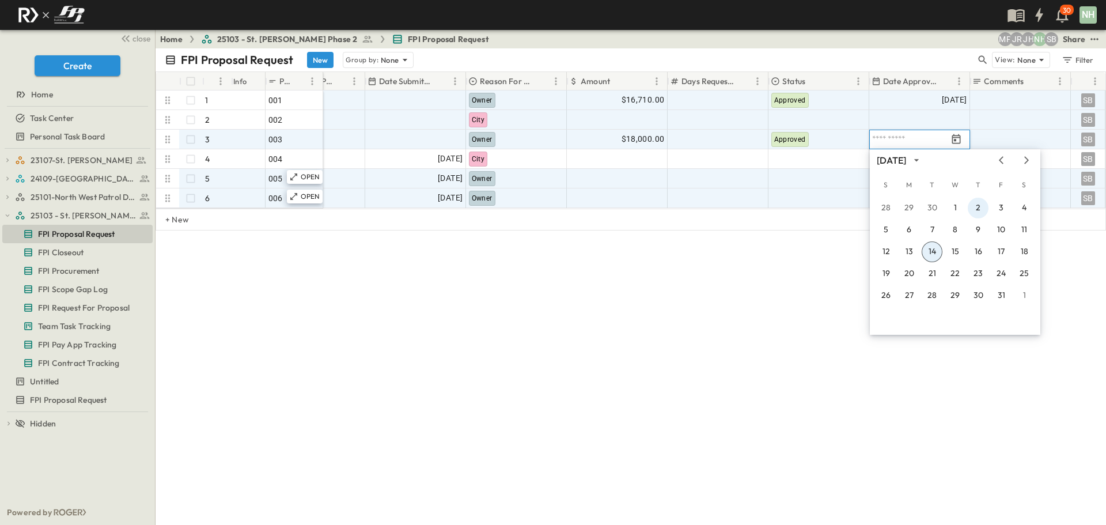
click at [979, 207] on button "2" at bounding box center [978, 208] width 21 height 21
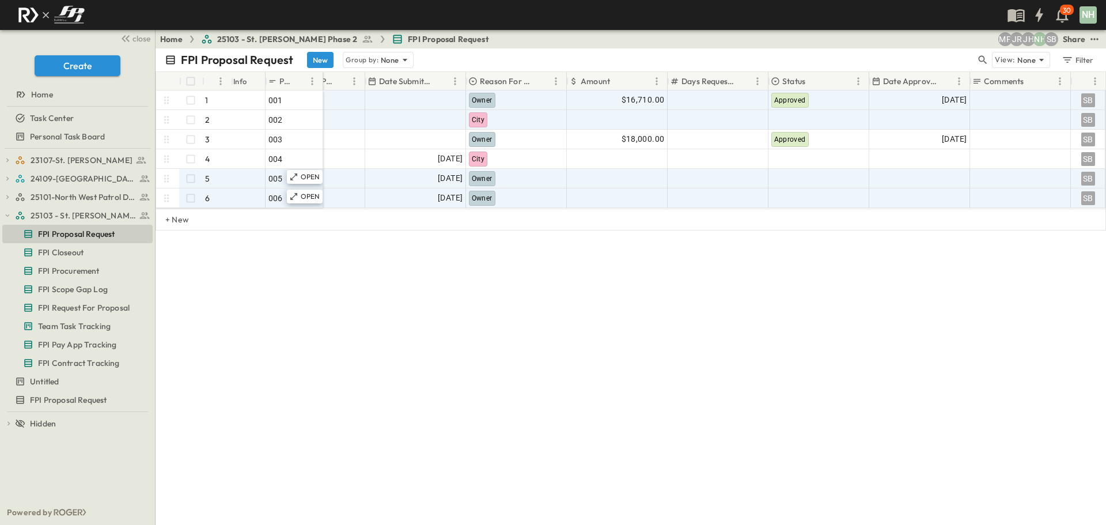
click at [819, 328] on div "FPI Proposal Request New Group by: None View: None Filter # Info PR # PR Name P…" at bounding box center [631, 286] width 951 height 476
click at [1064, 59] on icon "button" at bounding box center [1068, 60] width 12 height 12
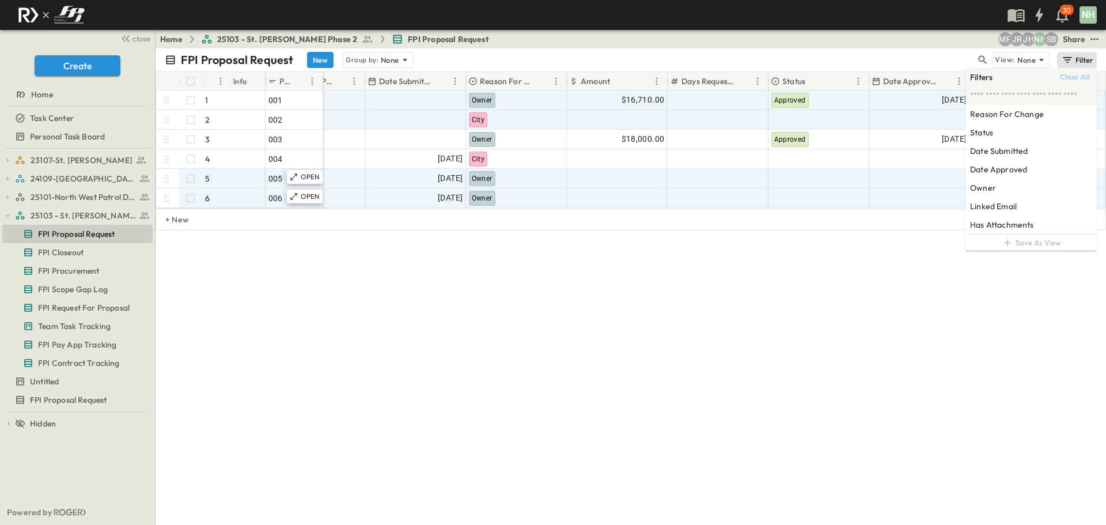
drag, startPoint x: 802, startPoint y: 320, endPoint x: 847, endPoint y: 287, distance: 55.7
click at [808, 317] on div "FPI Proposal Request New Group by: None View: None Filter # Info PR # PR Name P…" at bounding box center [631, 286] width 951 height 476
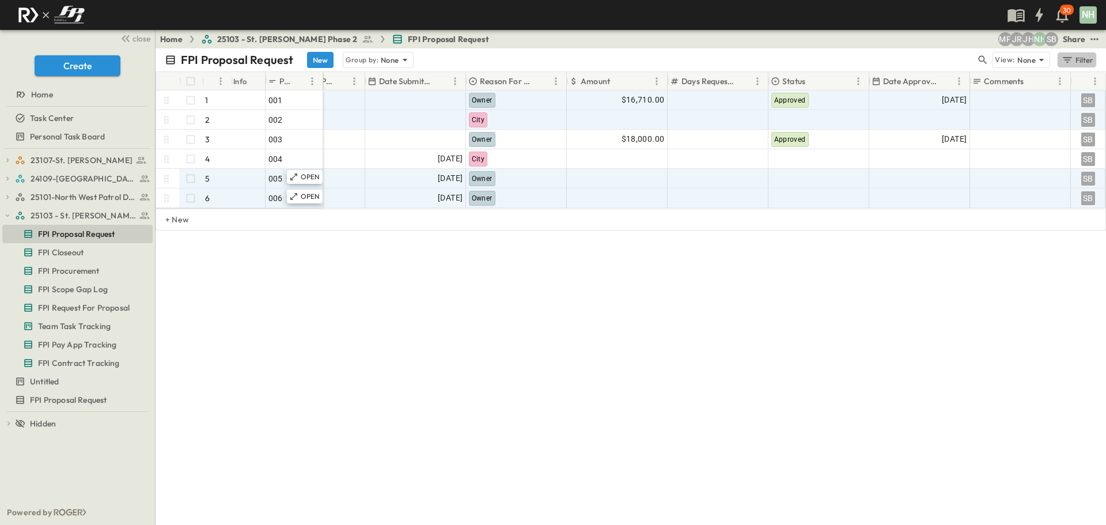
click at [1062, 55] on icon "button" at bounding box center [1068, 60] width 12 height 12
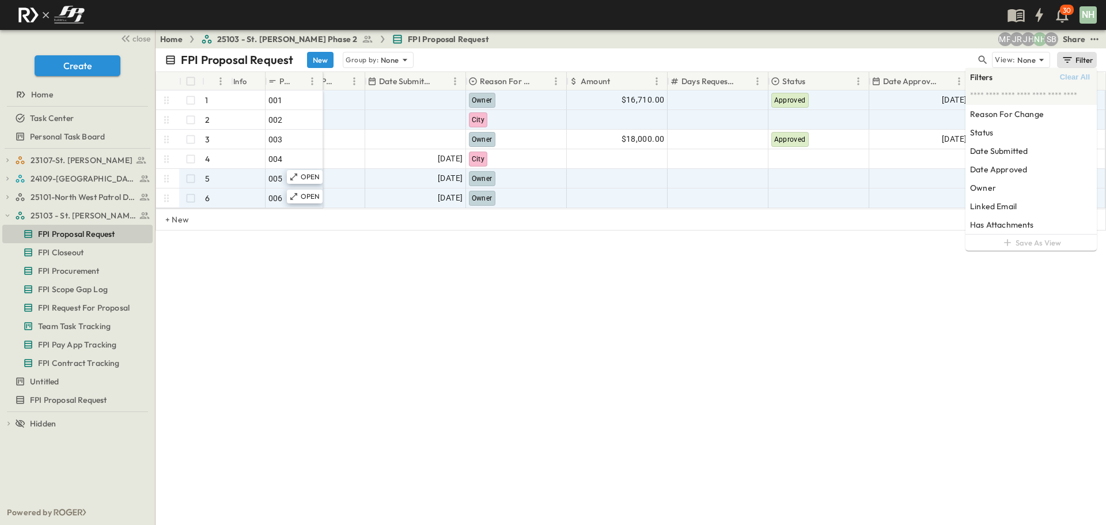
drag, startPoint x: 865, startPoint y: 314, endPoint x: 870, endPoint y: 308, distance: 7.8
click at [866, 313] on div "FPI Proposal Request New Group by: None View: None Filter # Info PR # PR Name P…" at bounding box center [631, 286] width 951 height 476
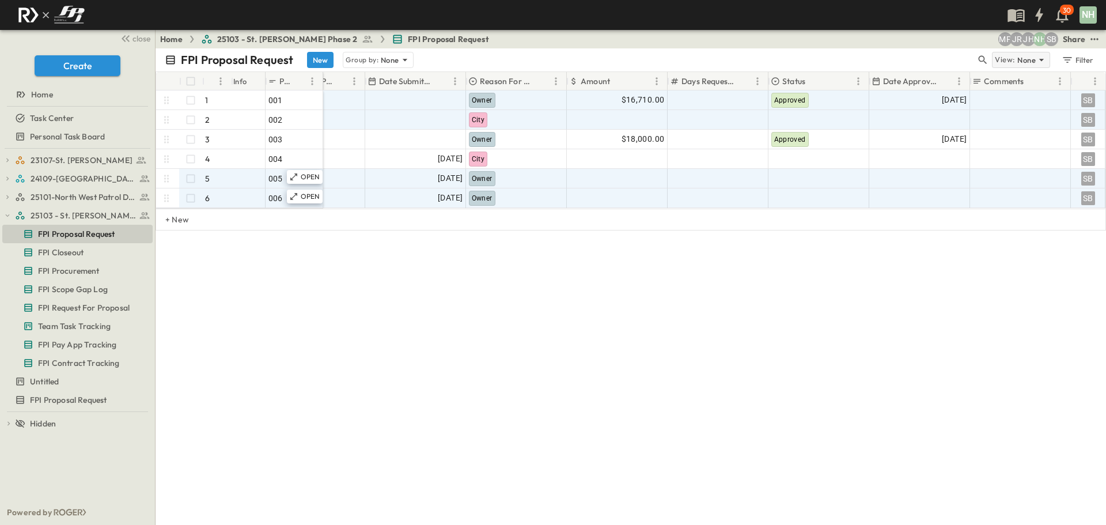
click at [1000, 58] on p "View:" at bounding box center [1005, 60] width 20 height 13
click at [972, 266] on div "FPI Proposal Request New Group by: None View: None Filter # Info PR # PR Name P…" at bounding box center [631, 286] width 951 height 476
click at [1092, 33] on icon "test" at bounding box center [1095, 39] width 12 height 12
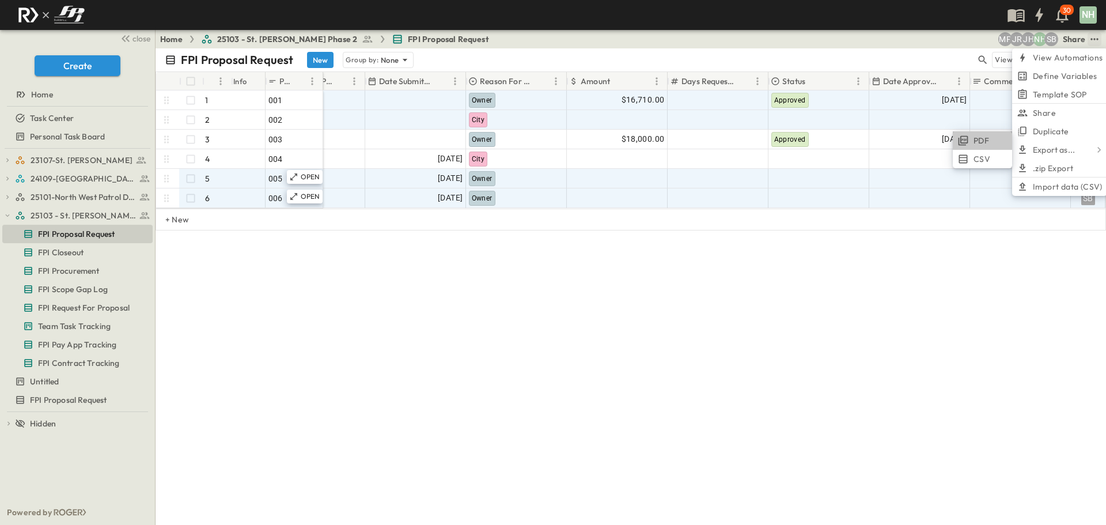
click at [975, 142] on span "PDF" at bounding box center [982, 141] width 16 height 12
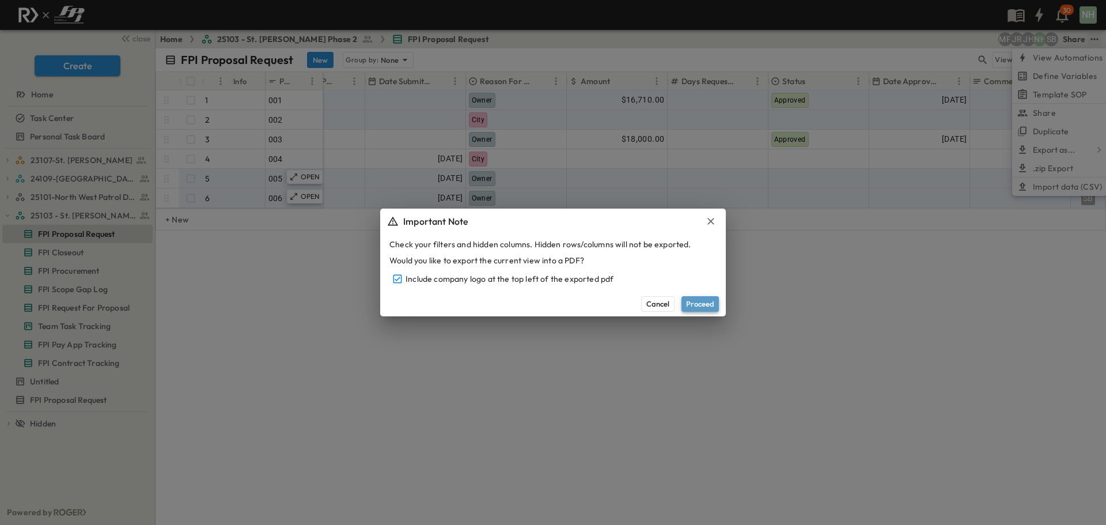
click at [707, 304] on button "Proceed" at bounding box center [700, 303] width 37 height 15
